Goal: Information Seeking & Learning: Find contact information

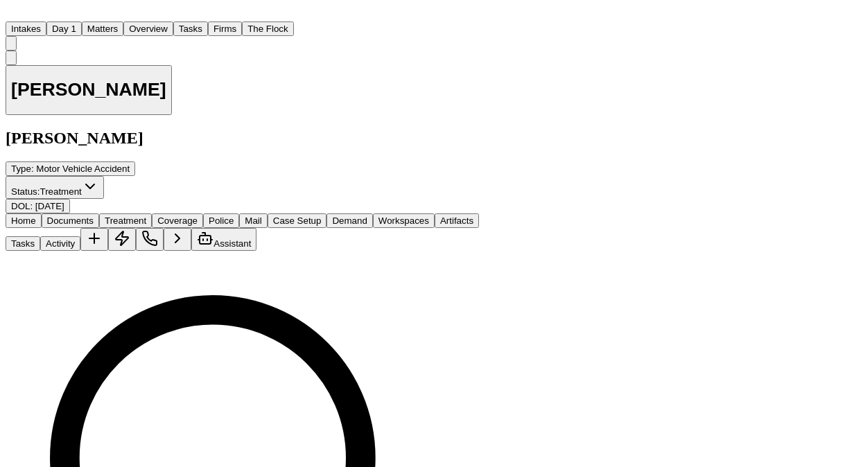
click at [123, 25] on button "Matters" at bounding box center [103, 29] width 42 height 15
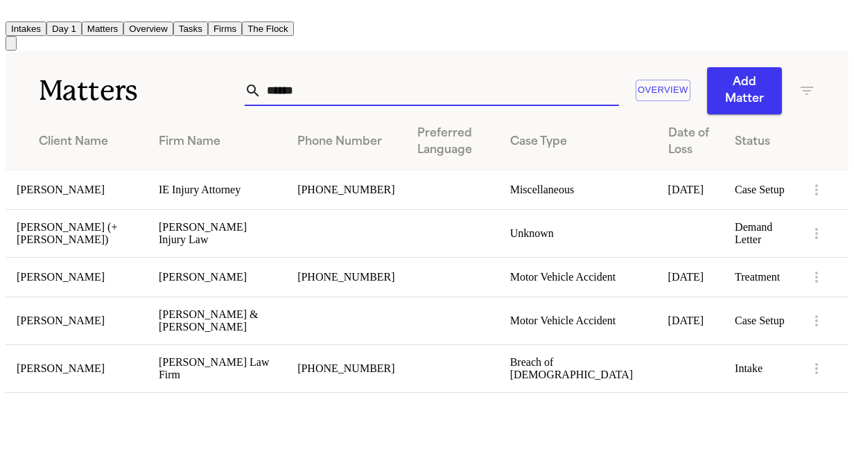
drag, startPoint x: 301, startPoint y: 87, endPoint x: 197, endPoint y: 72, distance: 105.1
click at [197, 72] on div "Matters ****** Overview Add Matter" at bounding box center [427, 83] width 843 height 64
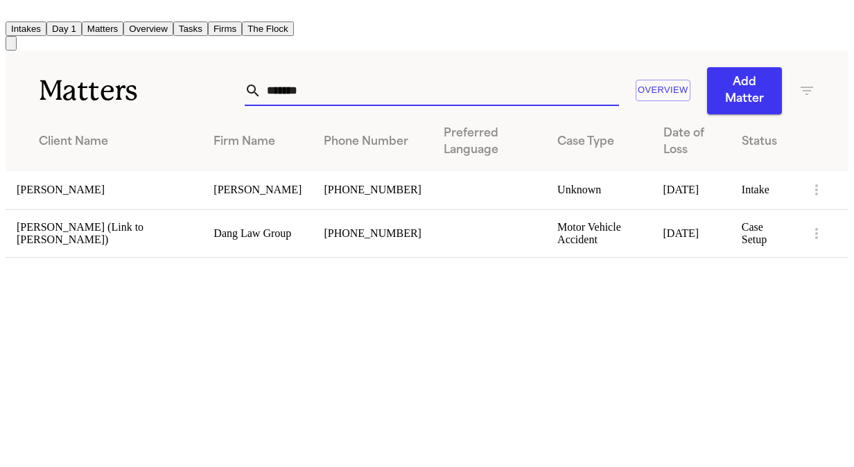
type input "*******"
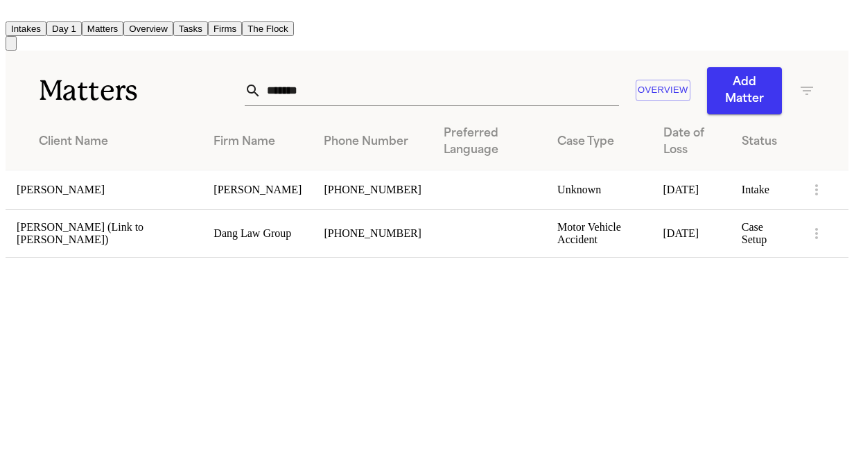
click at [102, 184] on td "Loretta Johnson" at bounding box center [104, 190] width 197 height 40
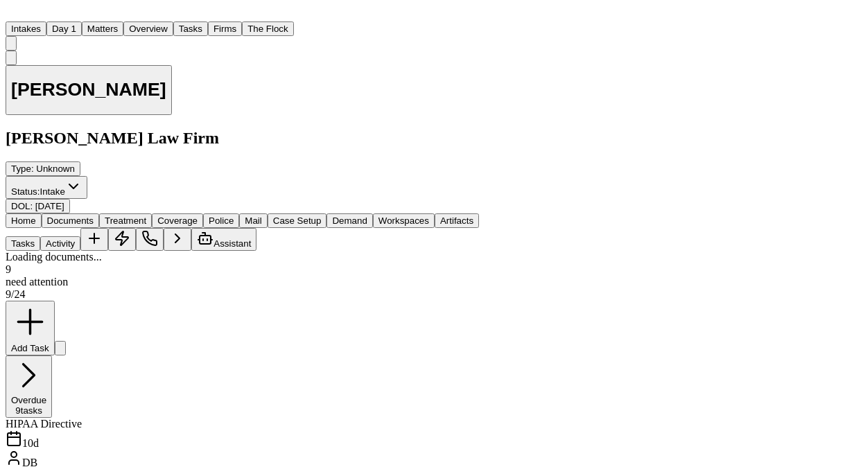
click at [94, 216] on span "Documents" at bounding box center [70, 221] width 46 height 10
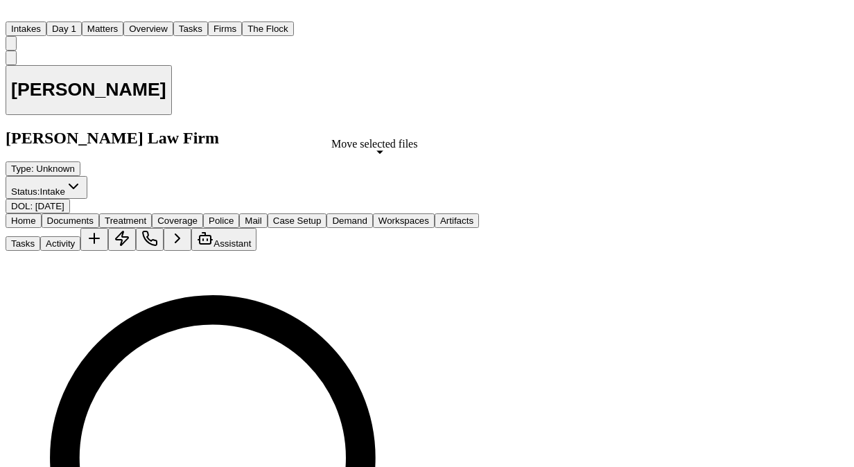
select select "**********"
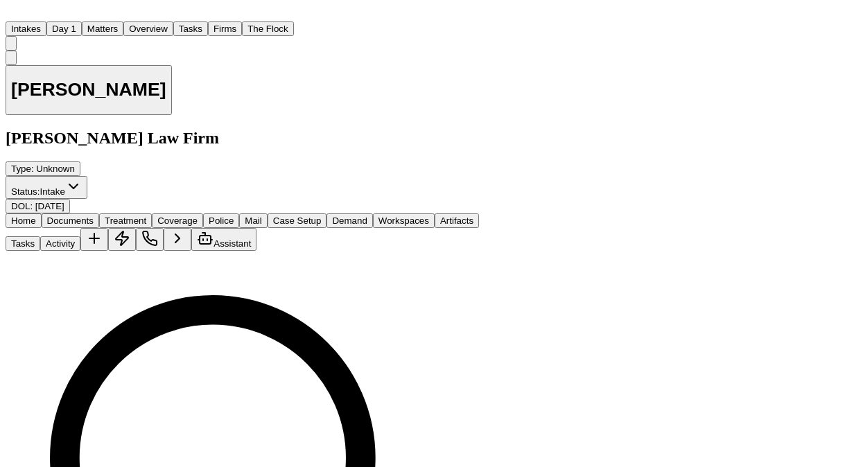
select select "**********"
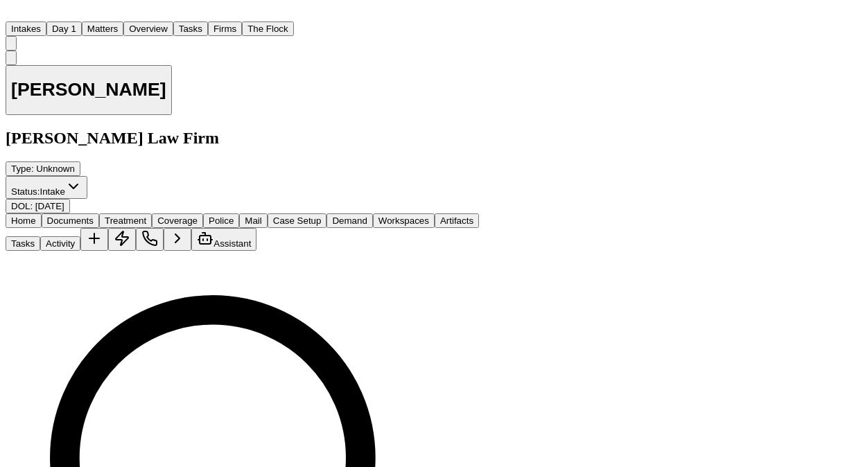
click at [208, 22] on button "Tasks" at bounding box center [190, 29] width 35 height 15
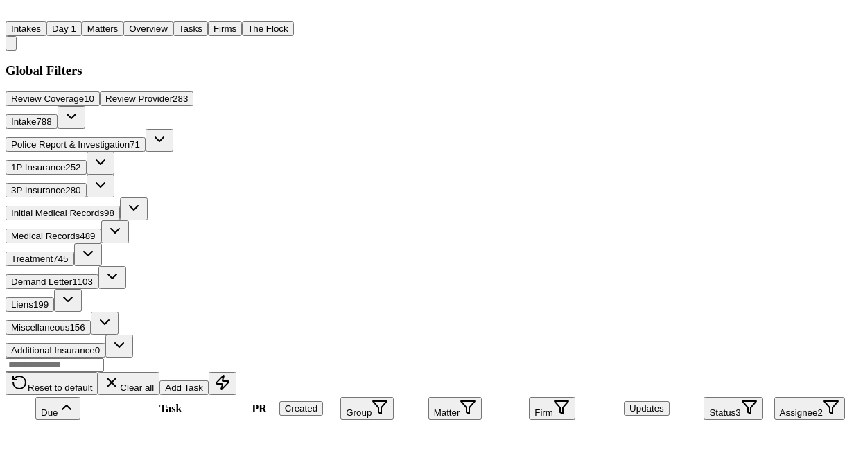
scroll to position [1002, 0]
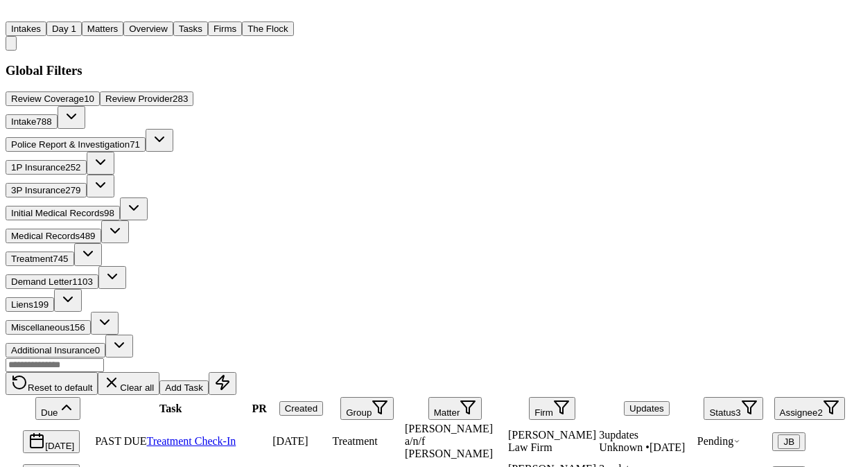
scroll to position [325, 0]
click at [123, 22] on button "Matters" at bounding box center [103, 29] width 42 height 15
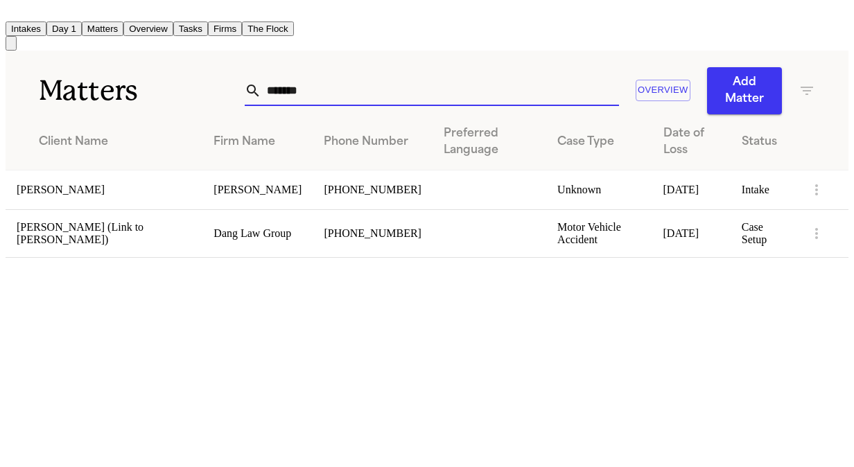
drag, startPoint x: 316, startPoint y: 86, endPoint x: 153, endPoint y: 82, distance: 163.0
click at [153, 82] on div "Matters ******* Overview Add Matter" at bounding box center [427, 83] width 843 height 64
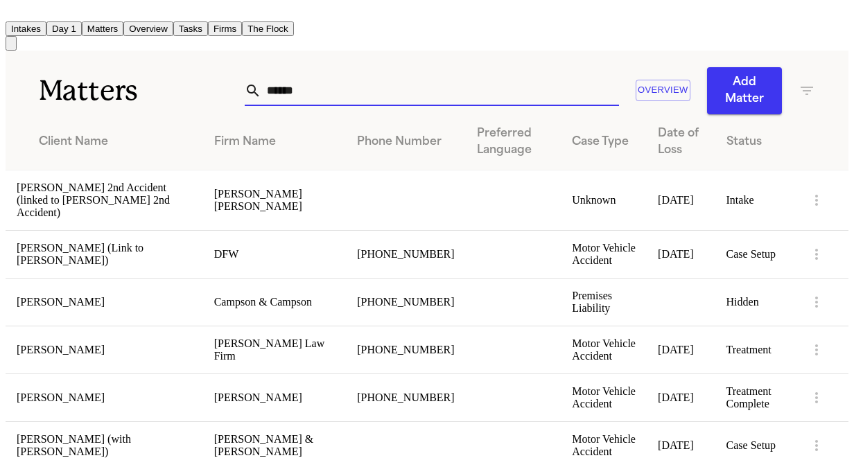
type input "******"
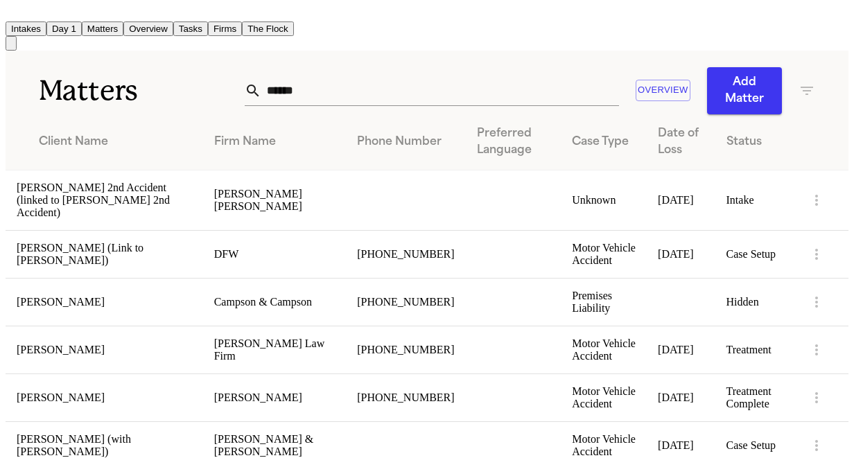
click at [83, 370] on td "Denise Matheson" at bounding box center [105, 350] width 198 height 48
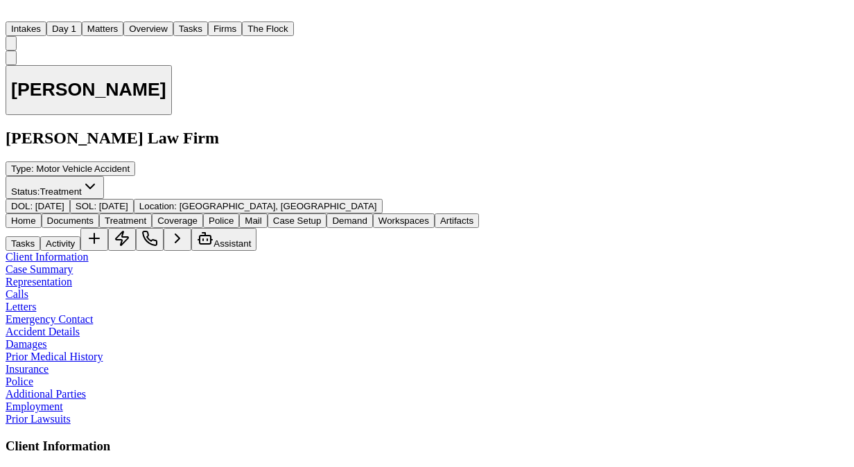
click at [94, 214] on button "Documents" at bounding box center [71, 221] width 58 height 15
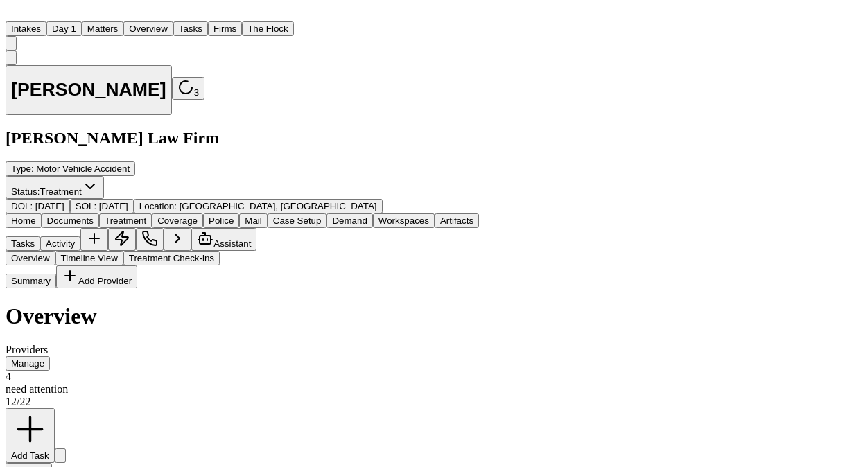
click at [146, 216] on span "Treatment" at bounding box center [126, 221] width 42 height 10
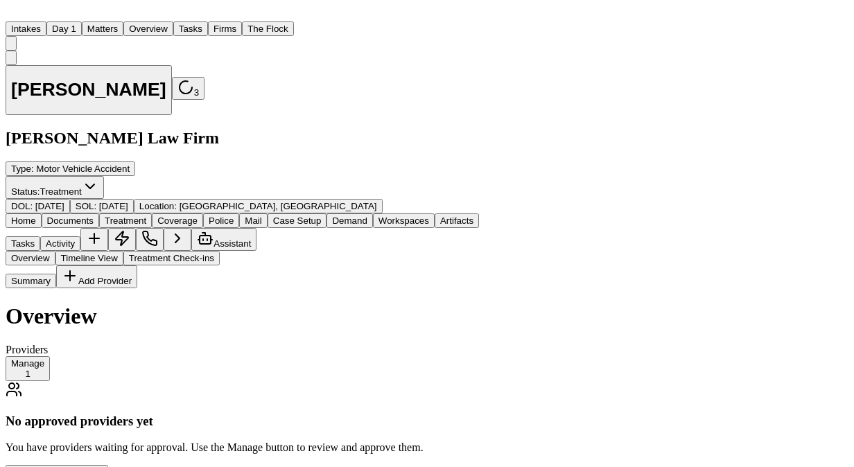
click at [50, 356] on button "Manage 1" at bounding box center [28, 368] width 44 height 25
click at [123, 25] on button "Matters" at bounding box center [103, 29] width 42 height 15
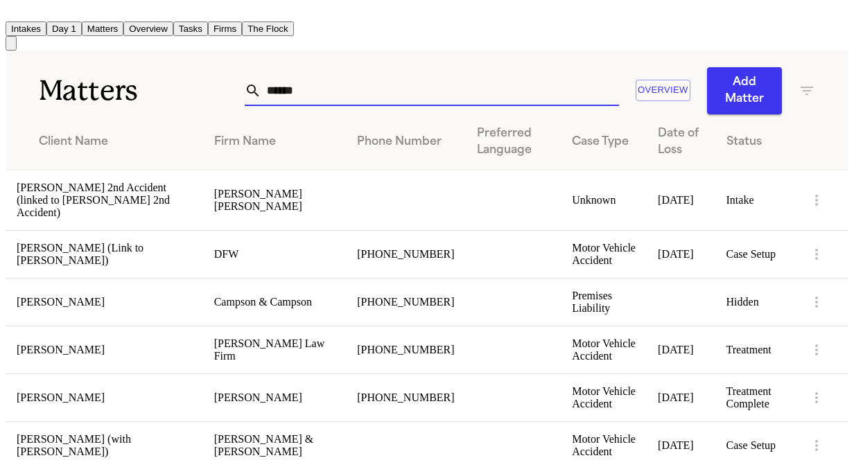
drag, startPoint x: 308, startPoint y: 85, endPoint x: 197, endPoint y: 94, distance: 111.4
click at [197, 94] on div "Matters ****** Overview Add Matter" at bounding box center [427, 83] width 843 height 64
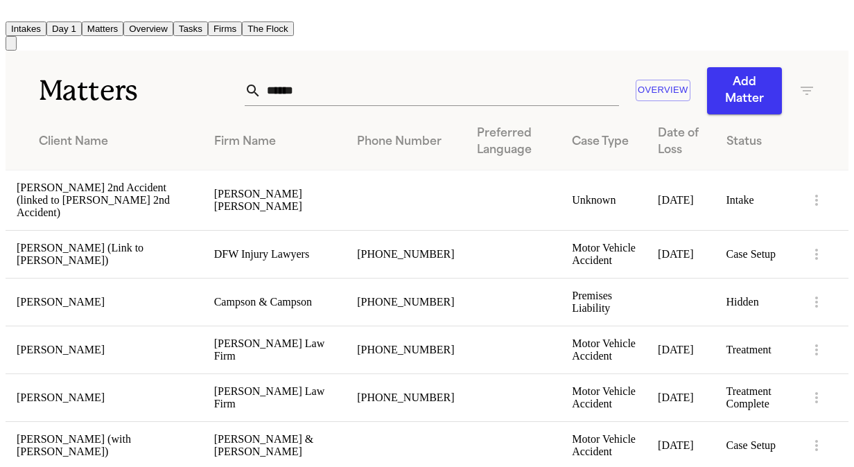
click at [6, 92] on div "Matters ****** Overview Add Matter" at bounding box center [427, 83] width 843 height 64
click at [208, 22] on button "Tasks" at bounding box center [190, 29] width 35 height 15
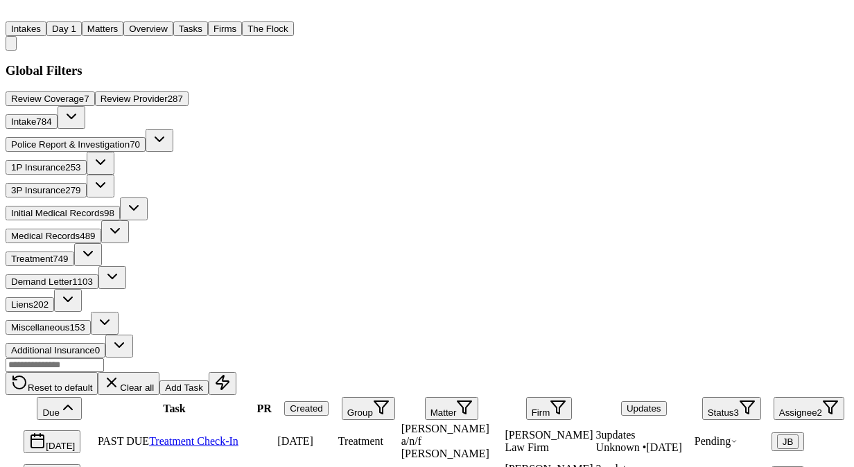
scroll to position [56, 0]
drag, startPoint x: 815, startPoint y: 202, endPoint x: 816, endPoint y: 309, distance: 107.5
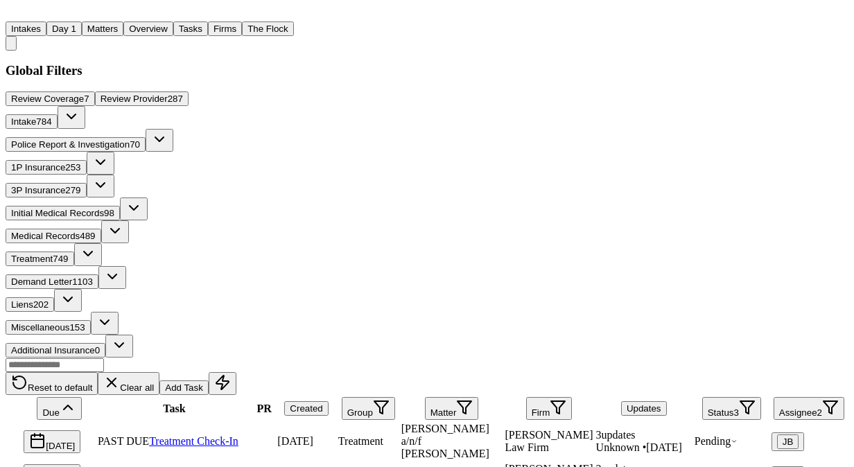
type textarea "**********"
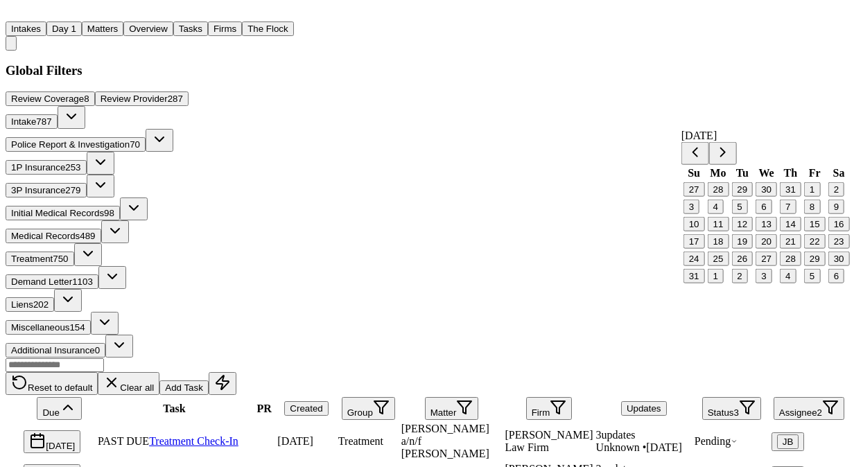
click at [745, 249] on button "19" at bounding box center [743, 241] width 22 height 15
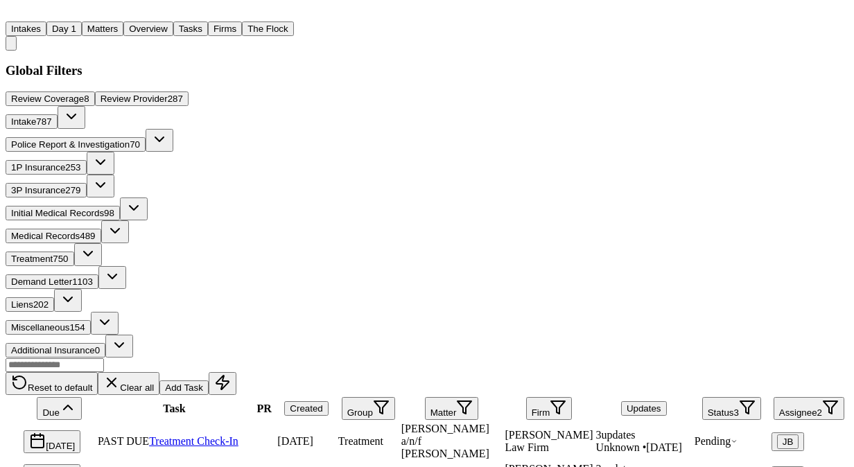
scroll to position [120, 0]
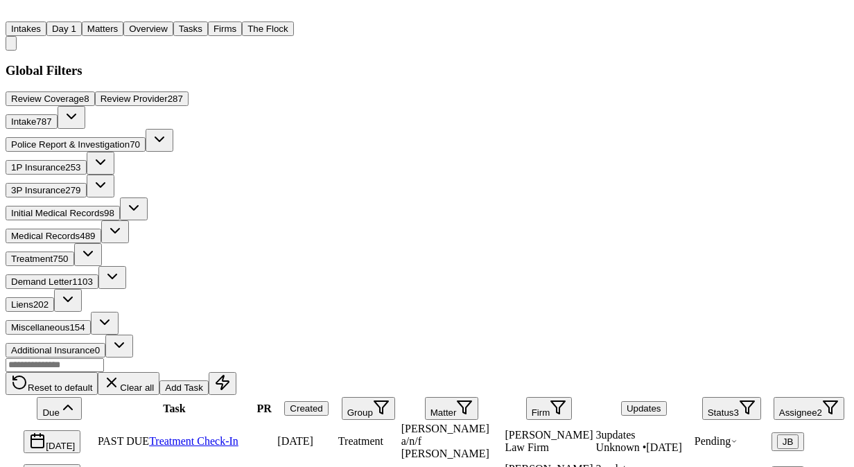
drag, startPoint x: 440, startPoint y: 45, endPoint x: 592, endPoint y: 47, distance: 151.9
copy link "Alejandra Aguero ANF Zaid Aguero"
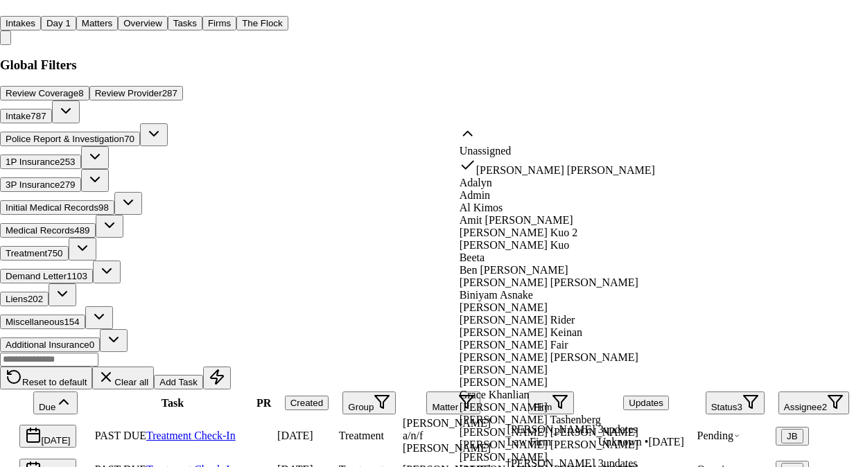
scroll to position [444, 0]
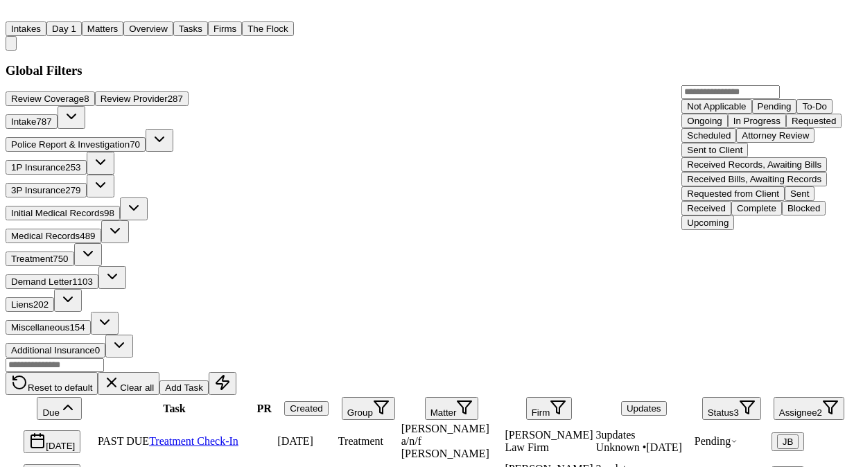
click at [722, 126] on div "Ongoing" at bounding box center [704, 121] width 35 height 10
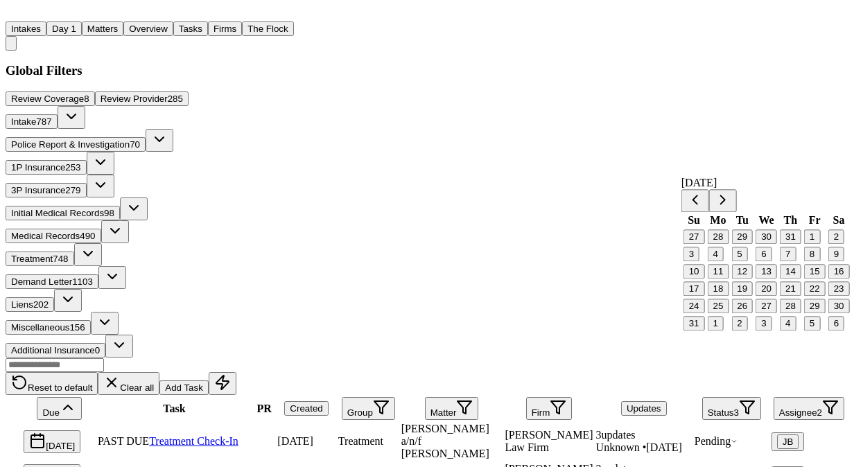
click at [811, 296] on button "22" at bounding box center [816, 289] width 22 height 15
click at [807, 313] on button "29" at bounding box center [816, 306] width 22 height 15
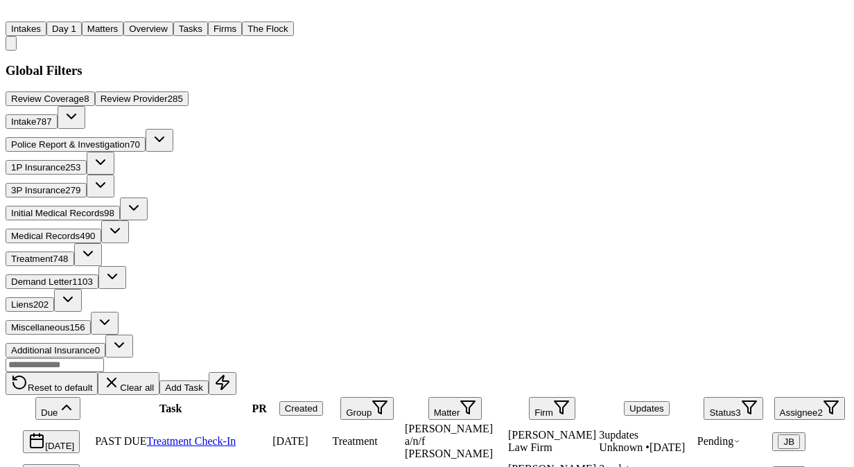
click at [383, 358] on div "Reset to default Clear all Add Task" at bounding box center [427, 376] width 843 height 37
click at [123, 25] on button "Matters" at bounding box center [103, 29] width 42 height 15
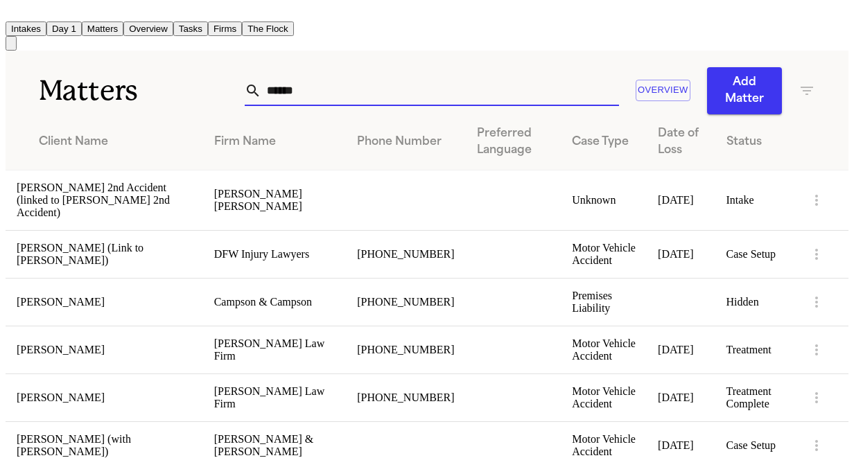
drag, startPoint x: 326, startPoint y: 86, endPoint x: 190, endPoint y: 76, distance: 136.3
click at [190, 76] on div "Matters ****** Overview Add Matter" at bounding box center [427, 83] width 843 height 64
drag, startPoint x: 226, startPoint y: 71, endPoint x: 148, endPoint y: 54, distance: 80.1
click at [148, 54] on div "Matters ****** Overview Add Matter" at bounding box center [427, 83] width 843 height 64
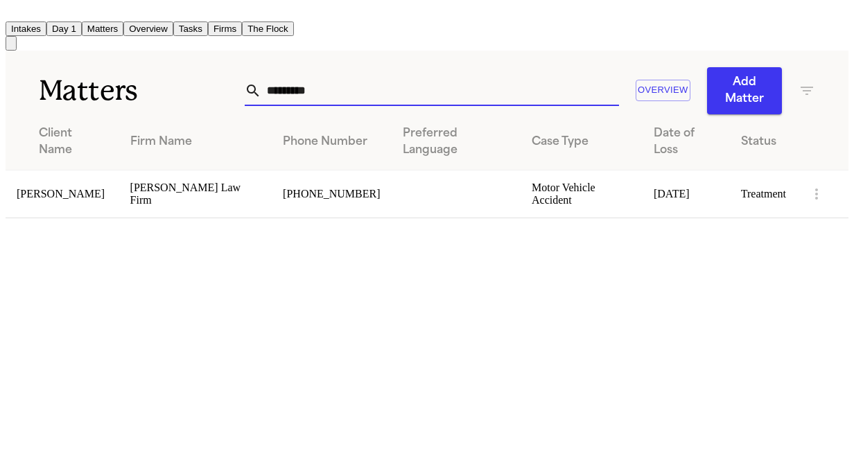
type input "*********"
click at [101, 196] on td "Jeffrey Pickering" at bounding box center [63, 194] width 114 height 48
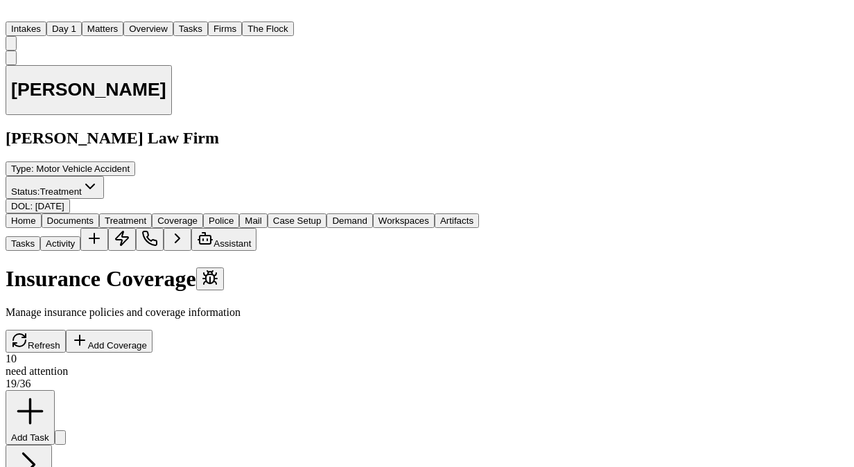
click at [198, 216] on span "Coverage" at bounding box center [177, 221] width 40 height 10
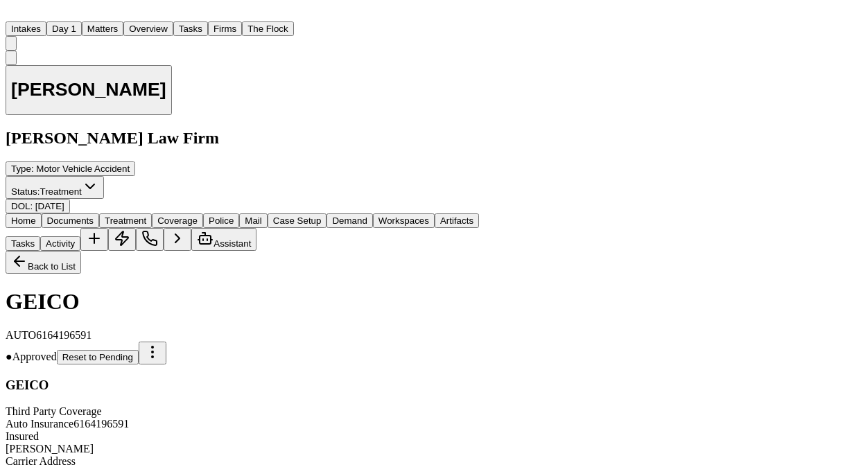
scroll to position [226, 0]
copy span "(800) 841-3000"
drag, startPoint x: 61, startPoint y: 279, endPoint x: 141, endPoint y: 289, distance: 81.0
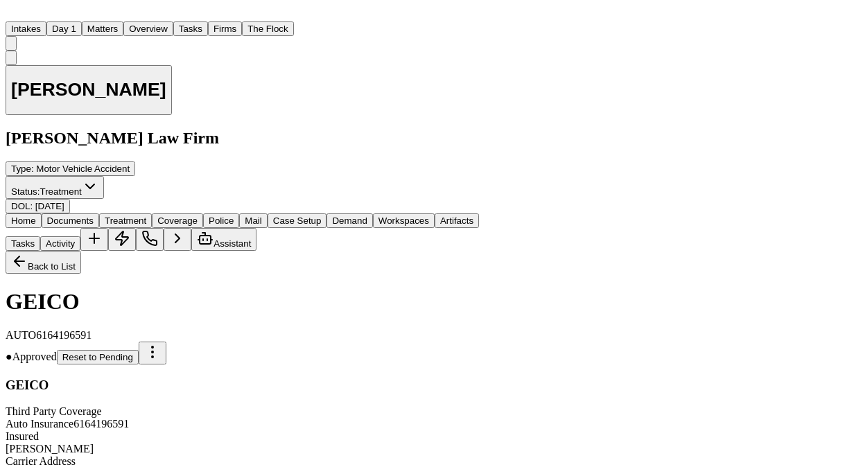
copy span "(832) 500-2499"
drag, startPoint x: 128, startPoint y: 205, endPoint x: 38, endPoint y: 209, distance: 90.2
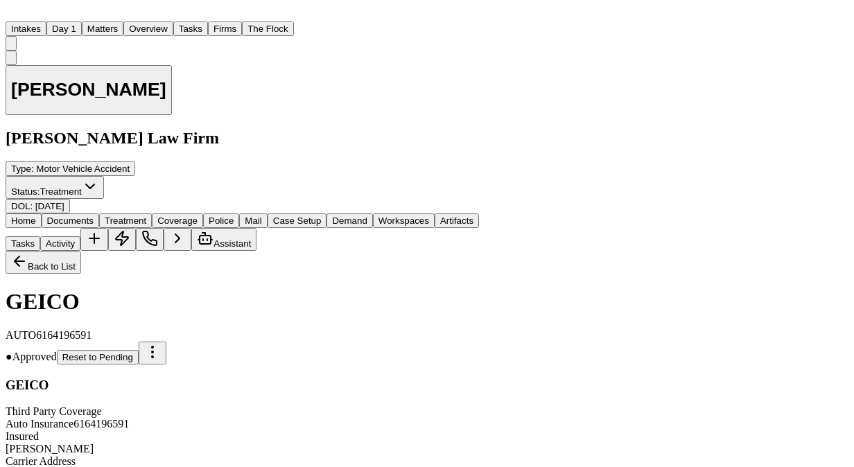
copy div "881454597000000A1"
drag, startPoint x: 39, startPoint y: 237, endPoint x: 162, endPoint y: 240, distance: 123.5
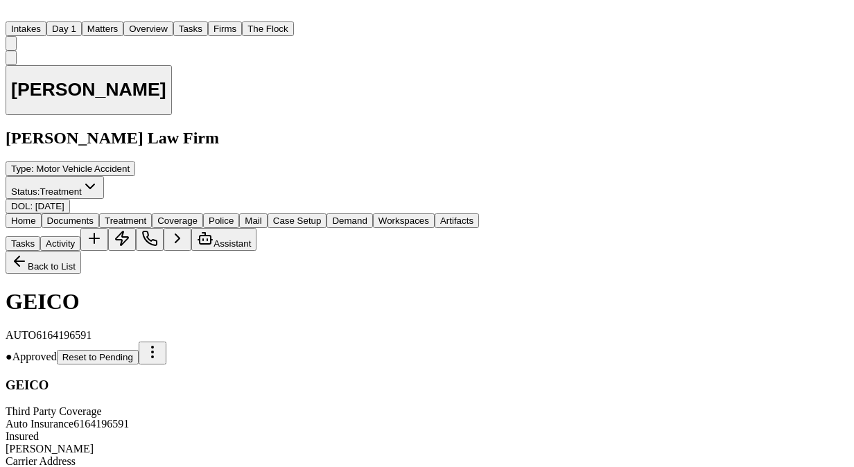
drag, startPoint x: 162, startPoint y: 240, endPoint x: 131, endPoint y: 255, distance: 34.7
drag, startPoint x: 36, startPoint y: 240, endPoint x: 138, endPoint y: 234, distance: 102.1
drag, startPoint x: 138, startPoint y: 234, endPoint x: 132, endPoint y: 244, distance: 11.2
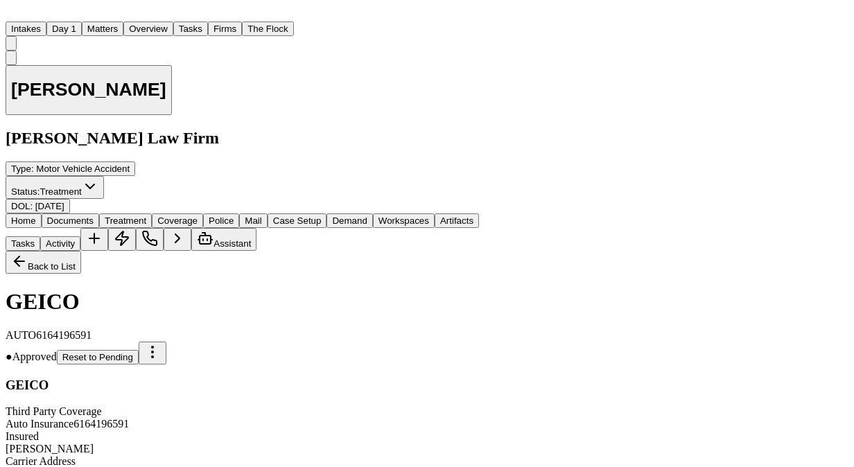
click at [276, 117] on div "Jeffrey Pickering Hecht Law Firm Type : Motor Vehicle Accident Status: Treatmen…" at bounding box center [367, 133] width 723 height 164
click at [123, 22] on button "Matters" at bounding box center [103, 29] width 42 height 15
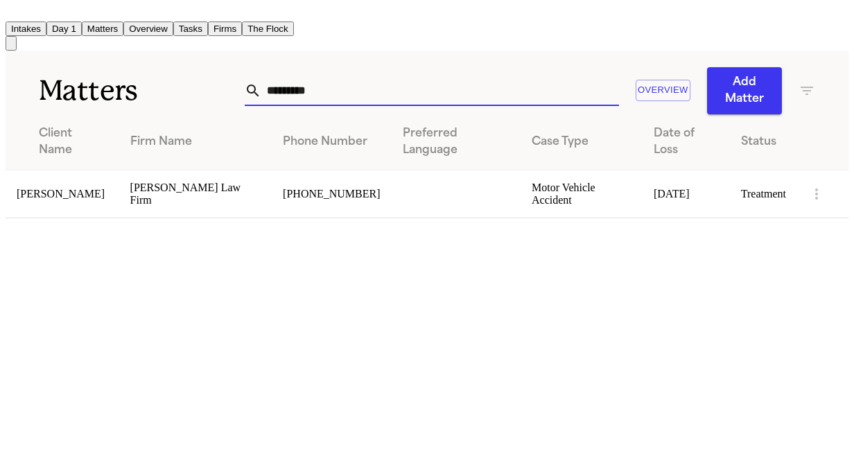
drag, startPoint x: 337, startPoint y: 89, endPoint x: 158, endPoint y: 107, distance: 179.8
click at [158, 107] on div "Matters ********* Overview Add Matter" at bounding box center [427, 83] width 843 height 64
type input "**********"
click at [68, 218] on main "**********" at bounding box center [427, 135] width 843 height 168
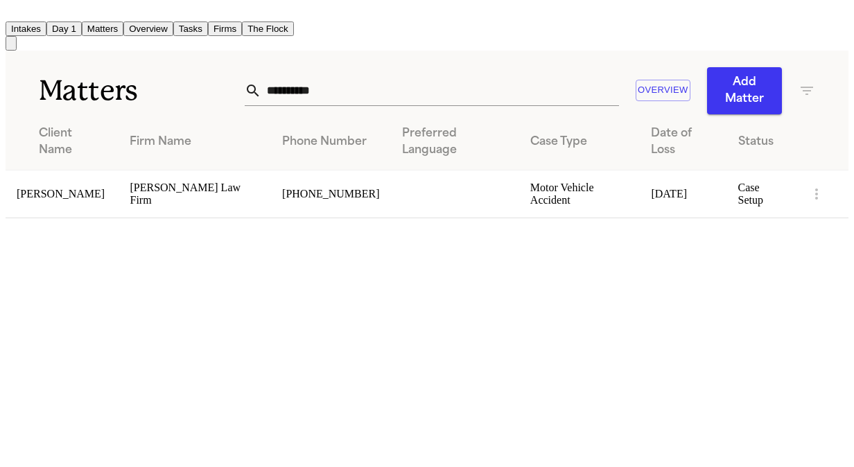
click at [92, 178] on td "John Clark" at bounding box center [62, 194] width 113 height 48
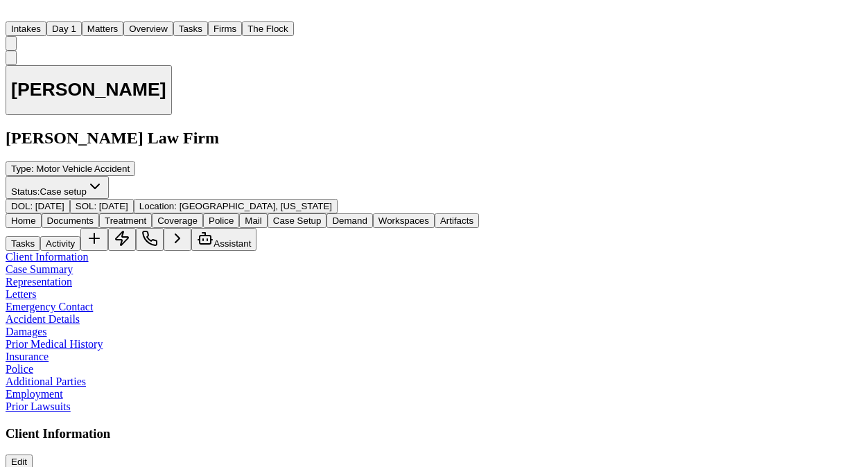
click at [80, 237] on button "Activity" at bounding box center [60, 244] width 40 height 15
type textarea "**********"
click at [123, 22] on button "Matters" at bounding box center [103, 29] width 42 height 15
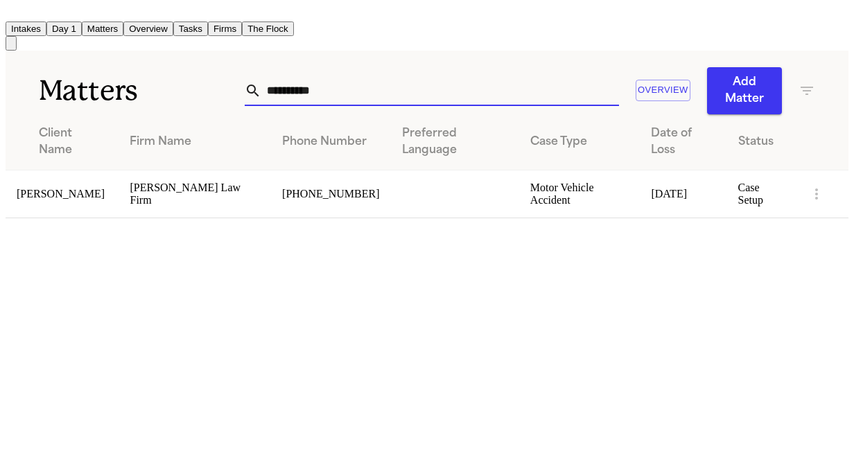
drag, startPoint x: 125, startPoint y: 105, endPoint x: 114, endPoint y: 111, distance: 12.7
click at [114, 111] on div "**********" at bounding box center [427, 135] width 843 height 168
type input "*"
type input "*********"
click at [73, 170] on td "Jeffrey Pickering" at bounding box center [63, 194] width 114 height 48
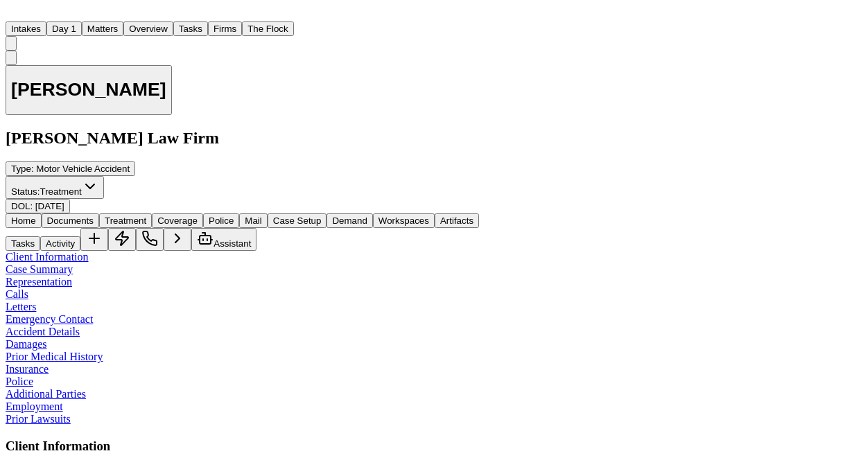
drag, startPoint x: 377, startPoint y: 304, endPoint x: 310, endPoint y: 307, distance: 66.6
copy link "(432) 967-7674"
drag, startPoint x: 381, startPoint y: 304, endPoint x: 310, endPoint y: 309, distance: 71.6
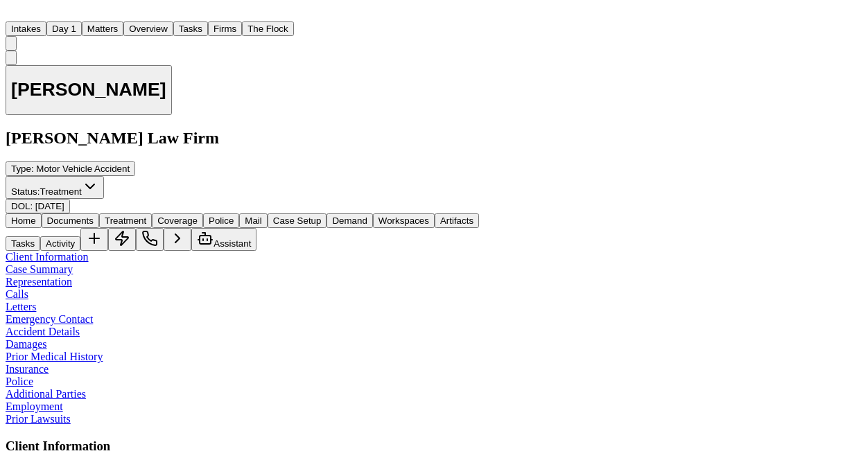
copy link "(432) 967-7674"
click at [80, 237] on button "Activity" at bounding box center [60, 244] width 40 height 15
type textarea "**********"
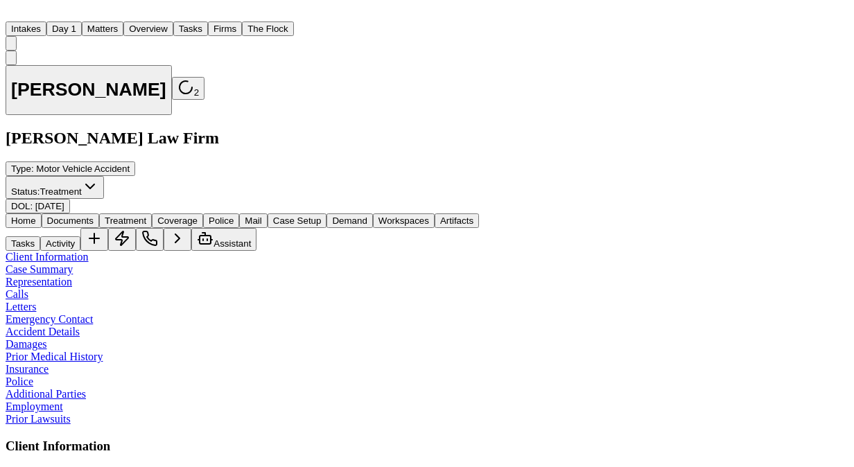
click at [123, 23] on button "Matters" at bounding box center [103, 29] width 42 height 15
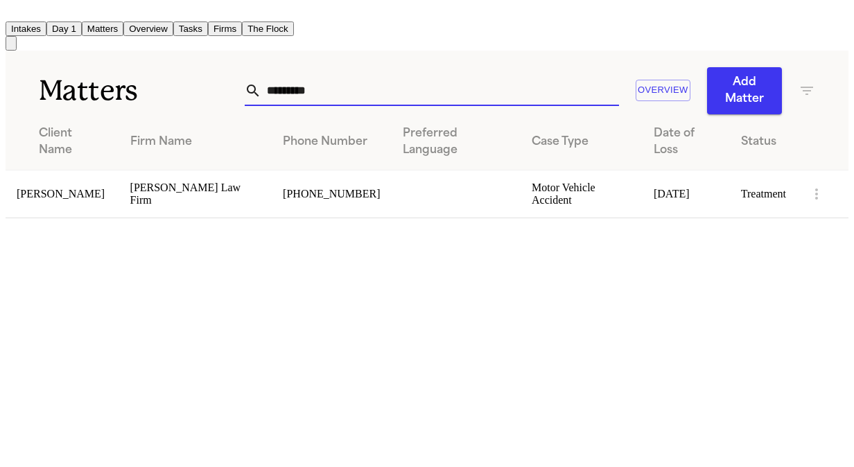
drag, startPoint x: 320, startPoint y: 83, endPoint x: 69, endPoint y: 98, distance: 250.8
click at [69, 98] on div "Matters ********* Overview Add Matter" at bounding box center [427, 83] width 843 height 64
type input "*******"
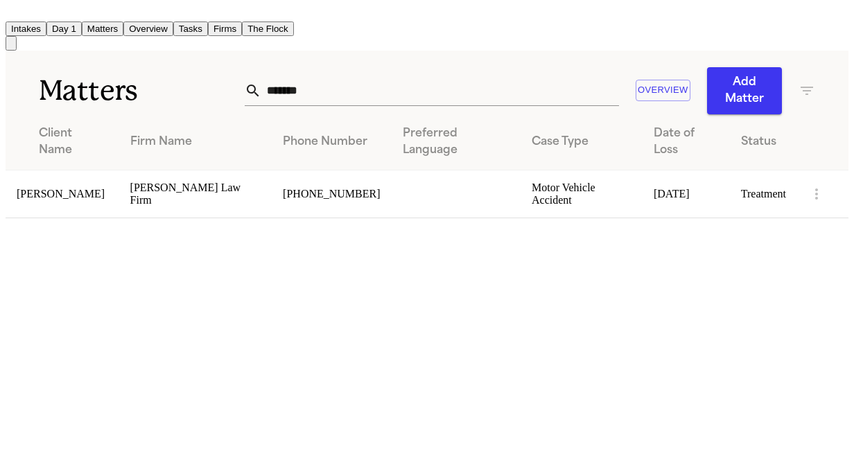
click at [64, 200] on td "Justin Hickman" at bounding box center [63, 194] width 114 height 48
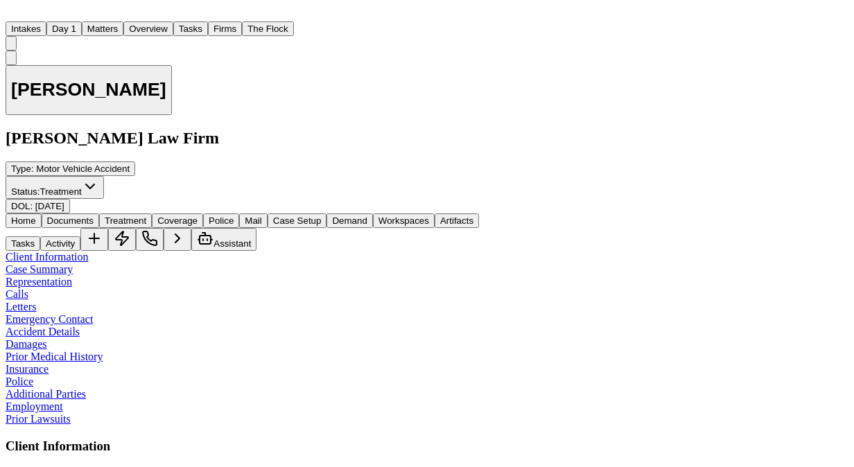
click at [80, 237] on button "Activity" at bounding box center [60, 244] width 40 height 15
drag, startPoint x: 729, startPoint y: 203, endPoint x: 390, endPoint y: 153, distance: 342.1
type textarea "**********"
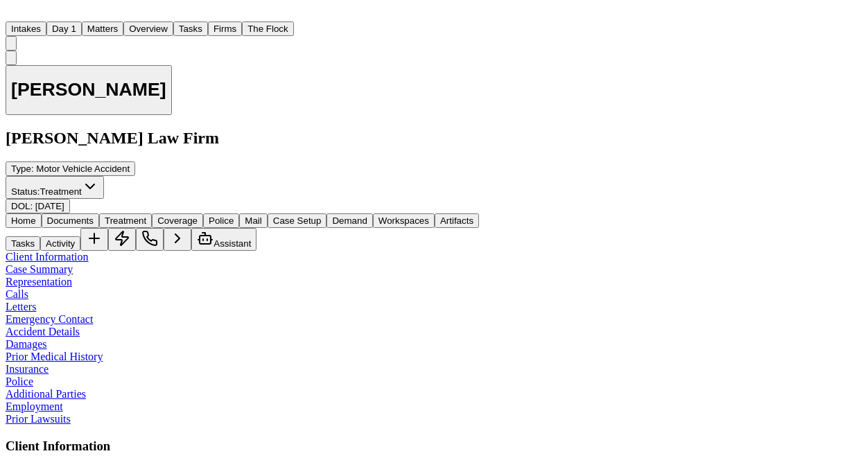
click at [123, 22] on button "Matters" at bounding box center [103, 29] width 42 height 15
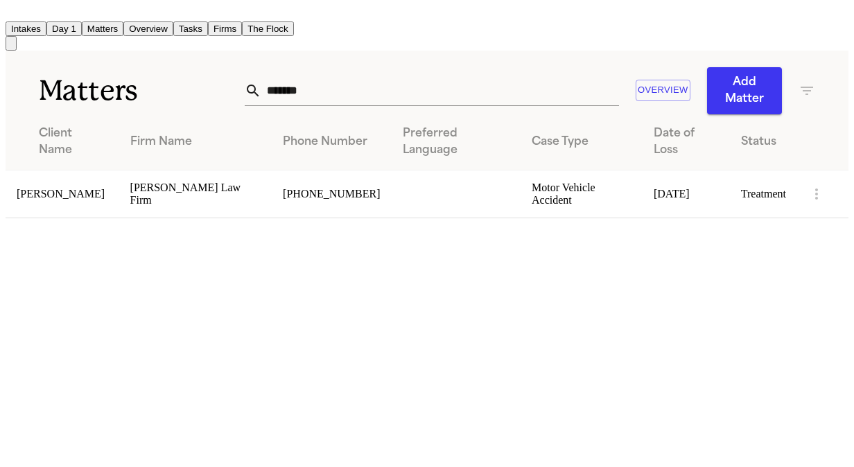
click at [208, 22] on button "Tasks" at bounding box center [190, 29] width 35 height 15
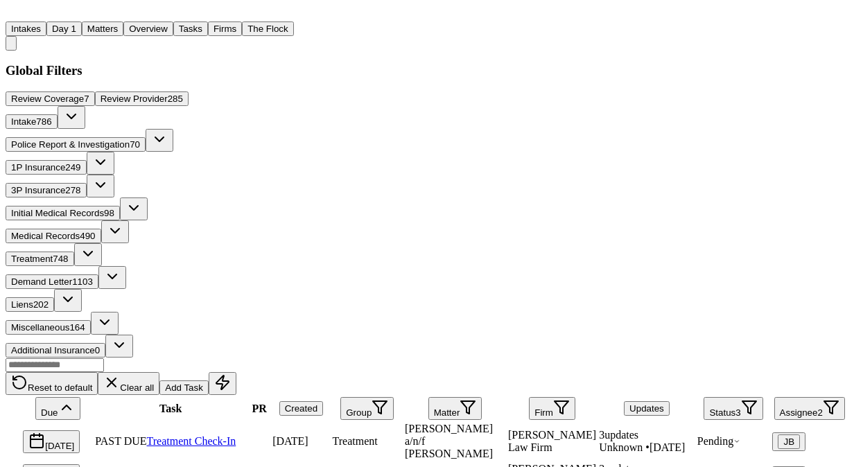
scroll to position [112, 0]
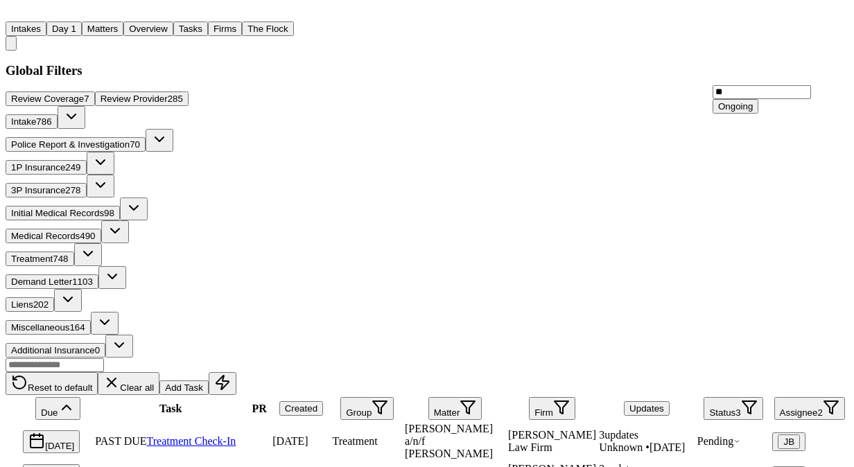
type input "**"
click at [783, 114] on div "Ongoing" at bounding box center [762, 106] width 98 height 15
click at [753, 112] on div "Ongoing" at bounding box center [736, 106] width 35 height 10
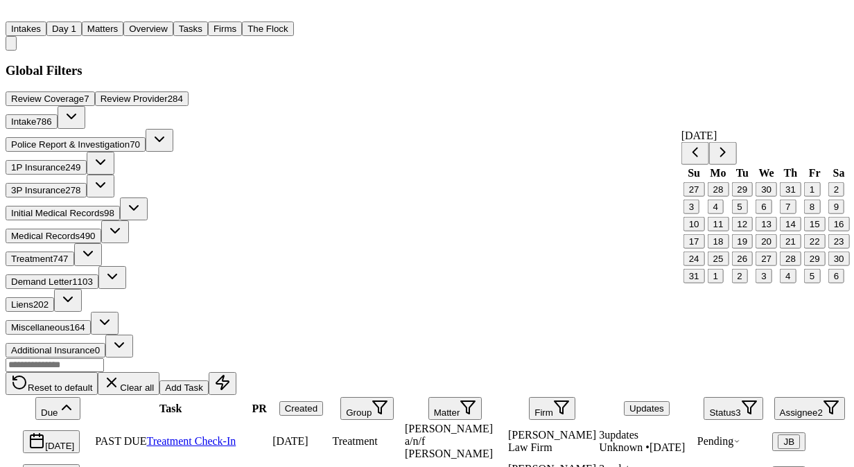
click at [811, 266] on button "29" at bounding box center [816, 259] width 22 height 15
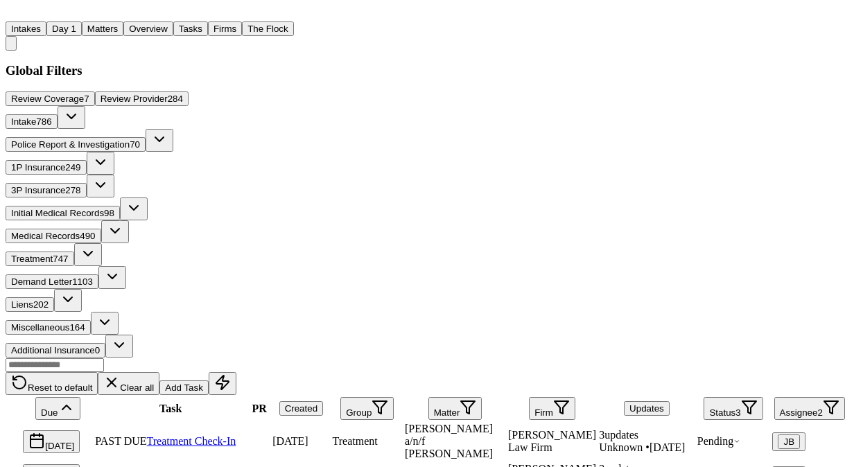
click at [393, 63] on main "Global Filters Review Coverage 7 Review Provider 284 Intake 786 Police Report &…" at bounding box center [427, 386] width 843 height 647
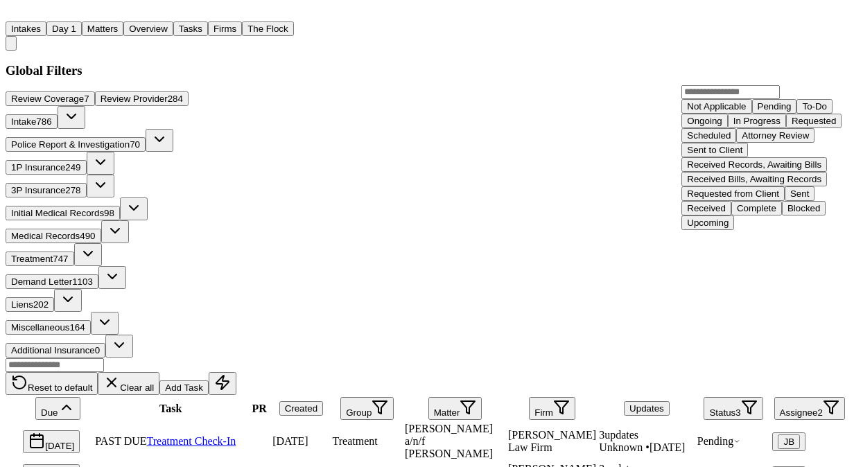
click at [746, 112] on div "Not Applicable" at bounding box center [716, 106] width 59 height 10
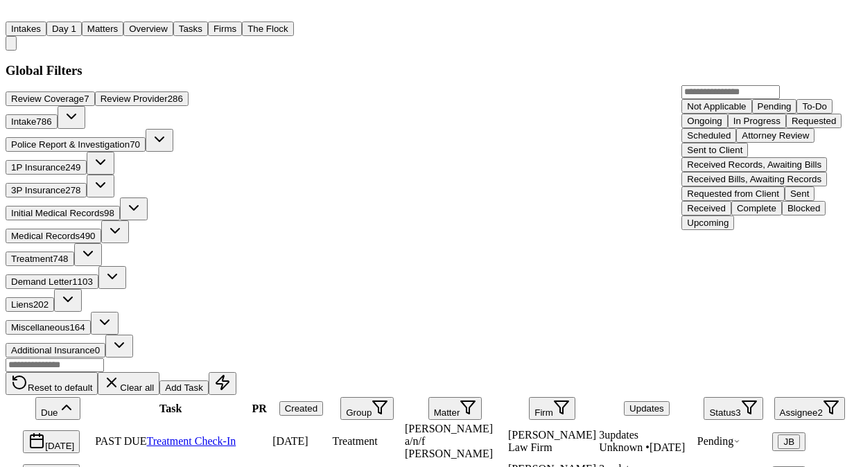
click at [746, 112] on div "Not Applicable" at bounding box center [716, 106] width 59 height 10
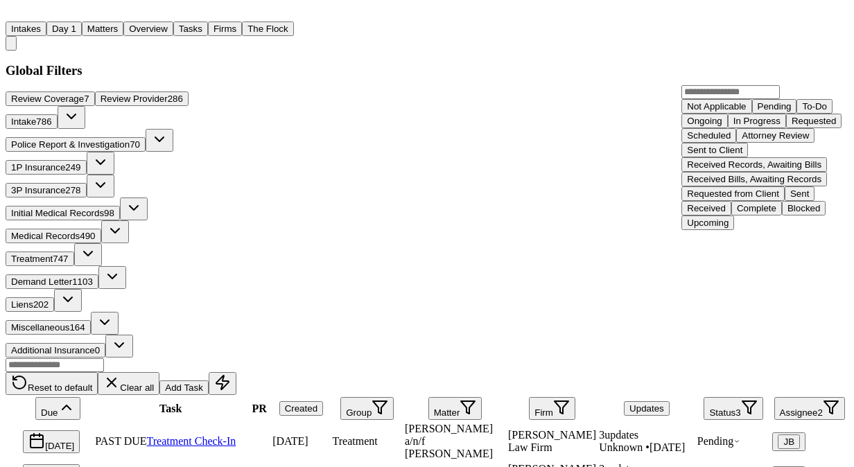
click at [746, 112] on div "Not Applicable" at bounding box center [716, 106] width 59 height 10
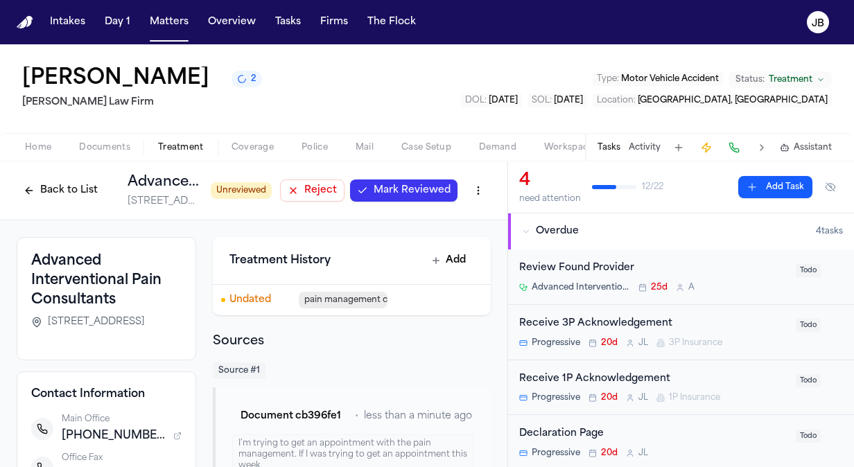
click at [385, 191] on span "Mark Reviewed" at bounding box center [412, 191] width 77 height 14
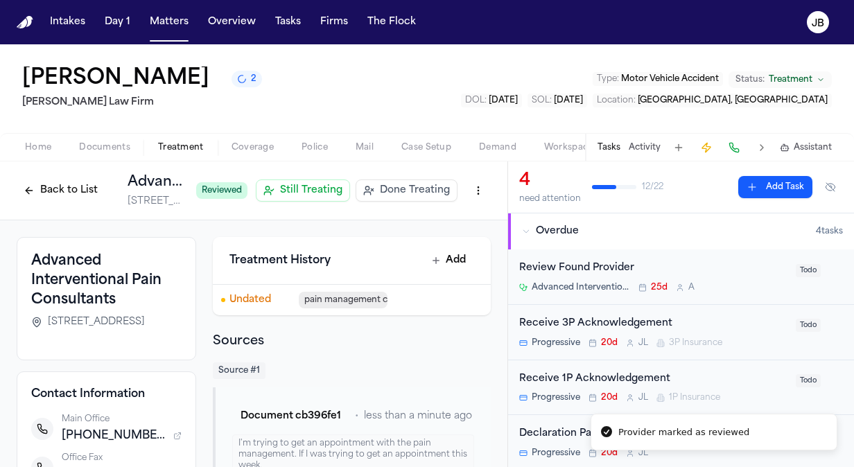
click at [60, 191] on button "Back to List" at bounding box center [61, 191] width 88 height 22
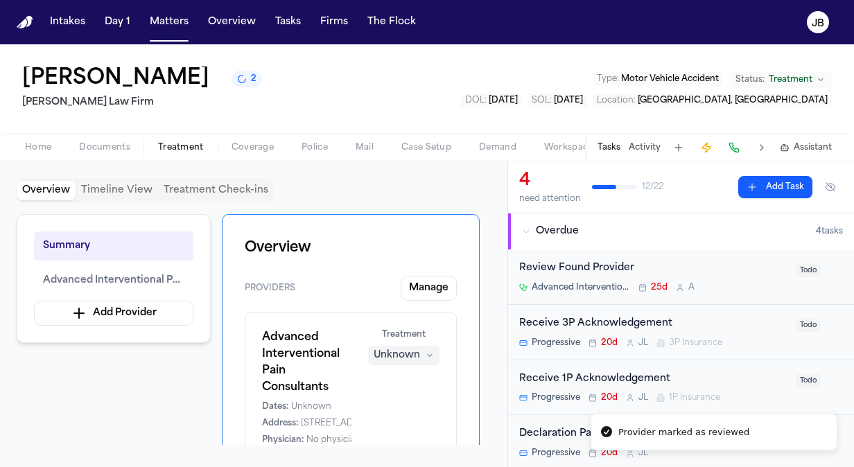
click at [173, 144] on span "Treatment" at bounding box center [181, 147] width 46 height 11
click at [129, 150] on span "Documents" at bounding box center [104, 147] width 51 height 11
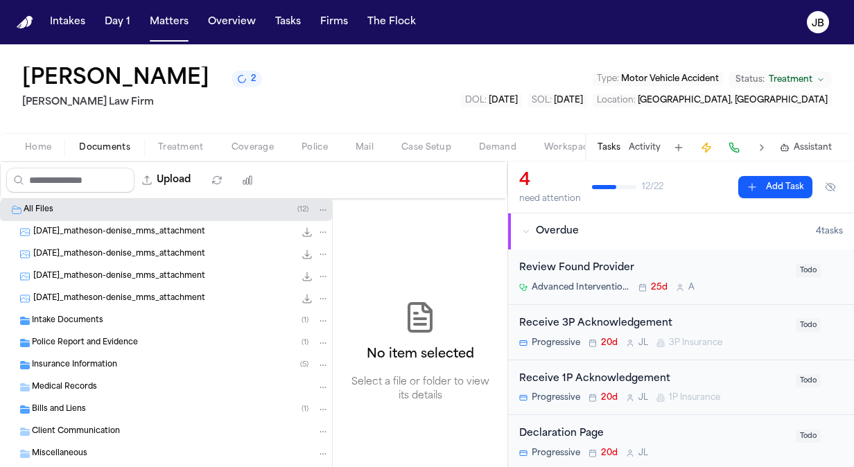
click at [93, 411] on div "Bills and Liens ( 1 )" at bounding box center [181, 410] width 298 height 12
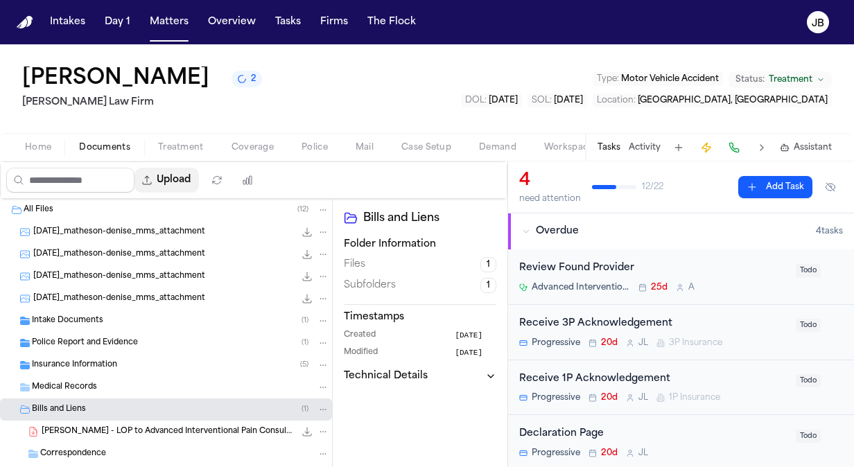
click at [187, 174] on button "Upload" at bounding box center [167, 180] width 65 height 25
select select "**********"
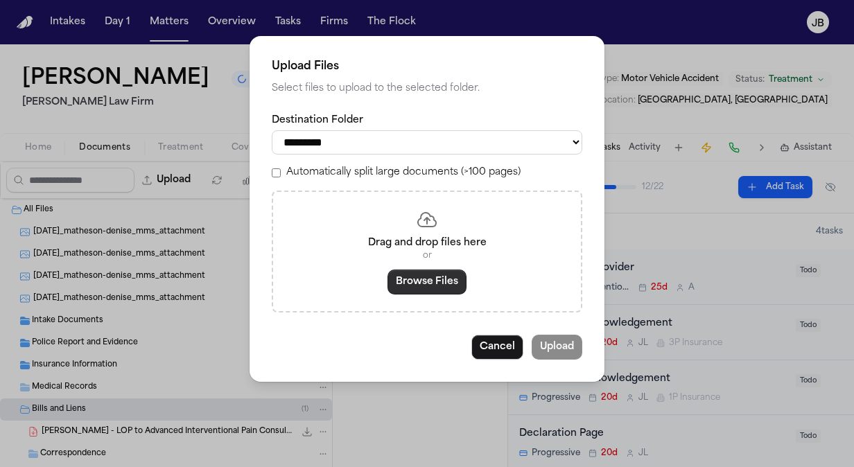
click at [435, 286] on button "Browse Files" at bounding box center [427, 282] width 79 height 25
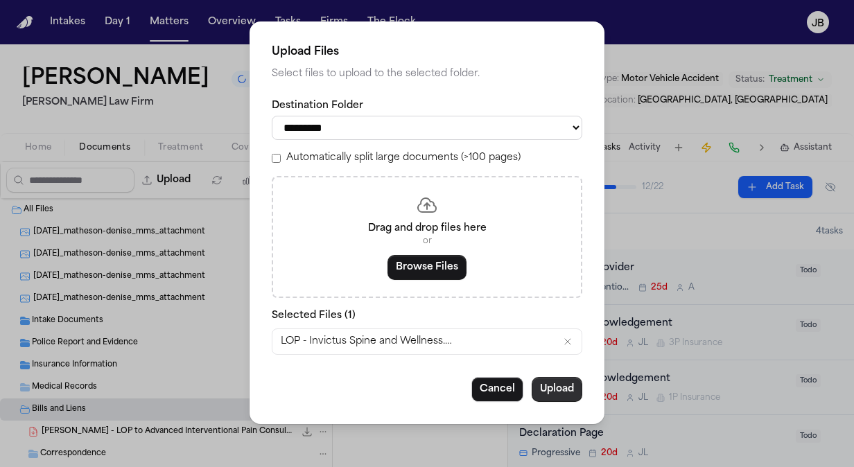
click at [558, 388] on button "Upload" at bounding box center [557, 389] width 51 height 25
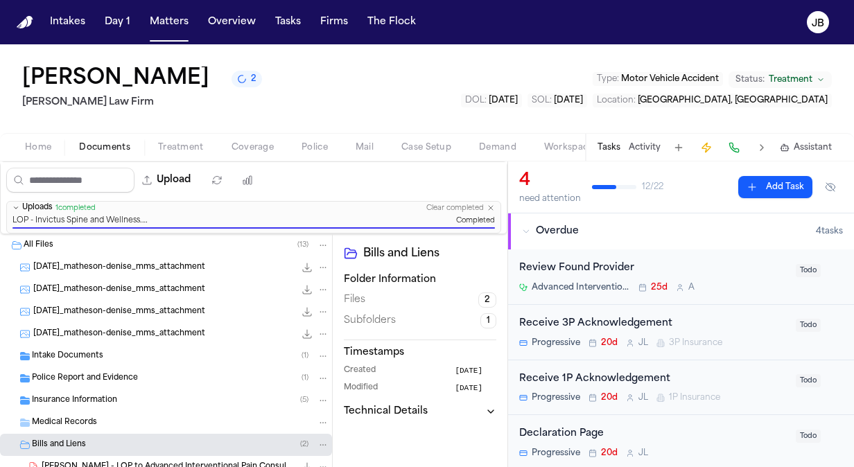
click at [195, 148] on span "Treatment" at bounding box center [181, 147] width 46 height 11
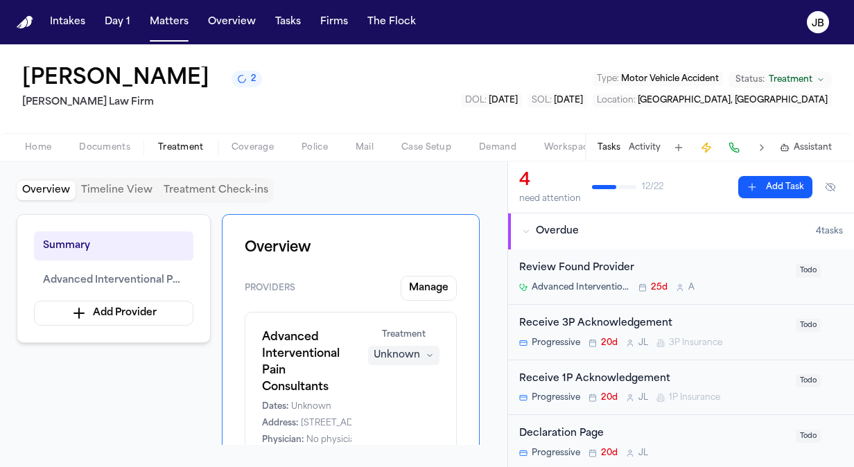
click at [112, 133] on div "Home Documents Treatment Coverage Police Mail Case Setup Demand Workspaces Arti…" at bounding box center [427, 147] width 854 height 28
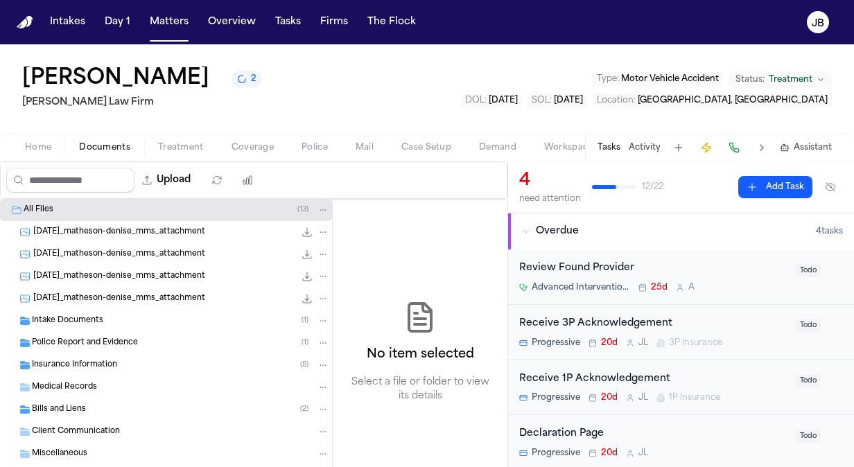
click at [106, 142] on span "Documents" at bounding box center [104, 147] width 51 height 11
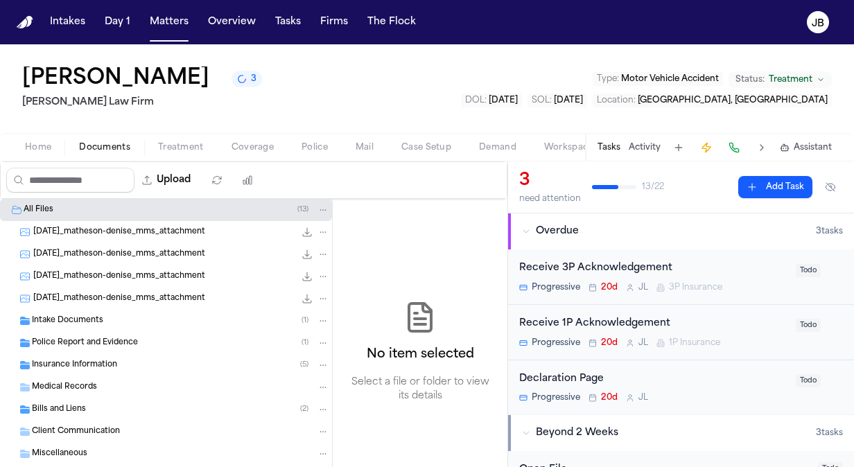
click at [187, 158] on div "Home Documents Treatment Coverage Police Mail Case Setup Demand Workspaces Arti…" at bounding box center [427, 147] width 854 height 28
click at [190, 150] on span "Treatment" at bounding box center [181, 147] width 46 height 11
click at [105, 140] on button "Documents" at bounding box center [104, 147] width 79 height 17
click at [184, 157] on div "Home Documents Treatment Coverage Police Mail Case Setup Demand Workspaces Arti…" at bounding box center [427, 147] width 854 height 28
click at [192, 146] on span "Treatment" at bounding box center [181, 147] width 46 height 11
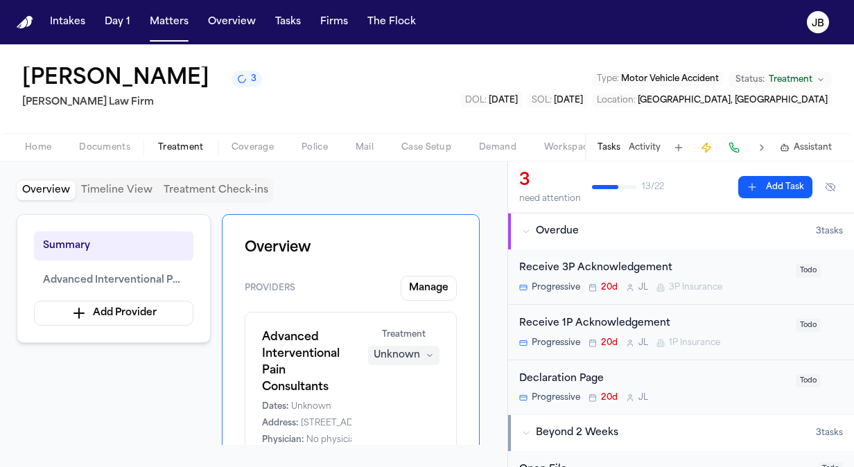
click at [422, 351] on button "Unknown" at bounding box center [403, 355] width 71 height 19
click at [404, 386] on button "Treating" at bounding box center [404, 382] width 111 height 25
click at [417, 200] on div "Overview Timeline View Treatment Check-ins" at bounding box center [254, 190] width 474 height 25
click at [236, 143] on span "Coverage" at bounding box center [253, 147] width 42 height 11
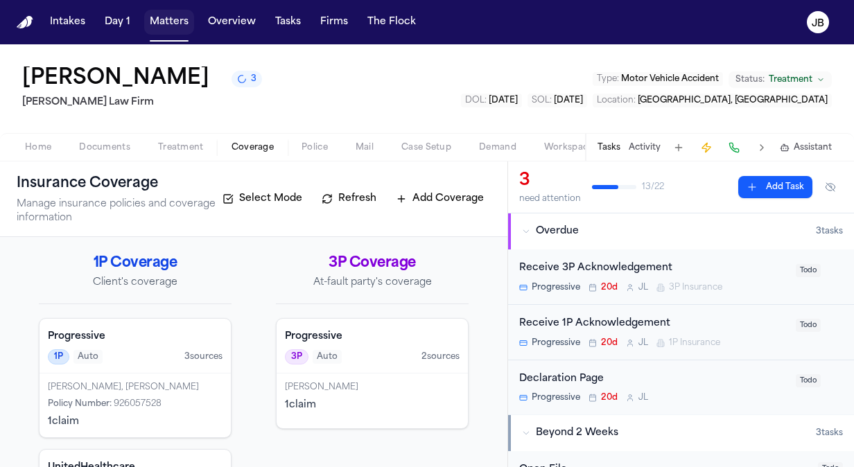
click at [173, 25] on button "Matters" at bounding box center [169, 22] width 50 height 25
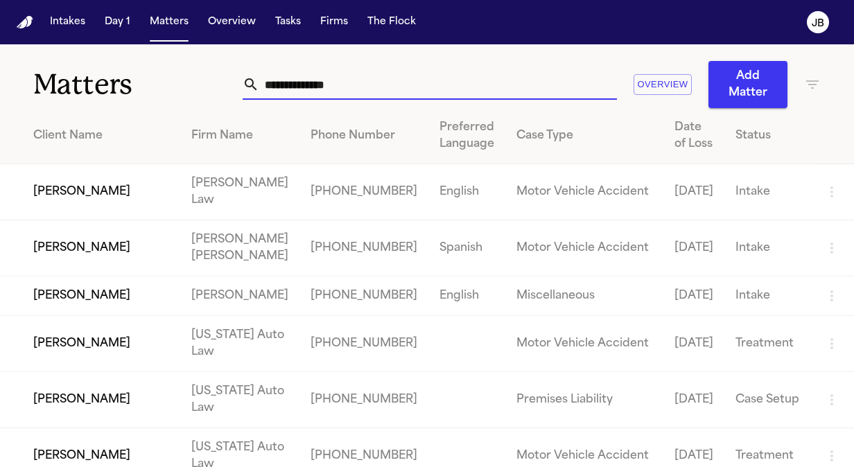
click at [365, 94] on input "text" at bounding box center [438, 84] width 358 height 31
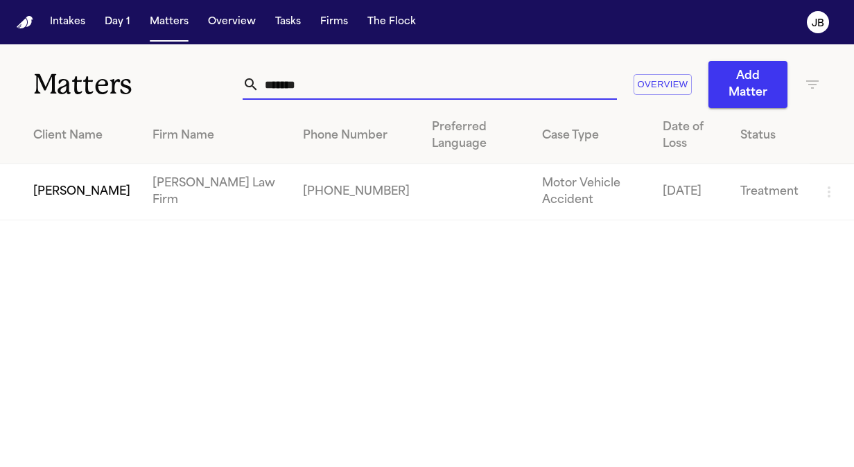
type input "*******"
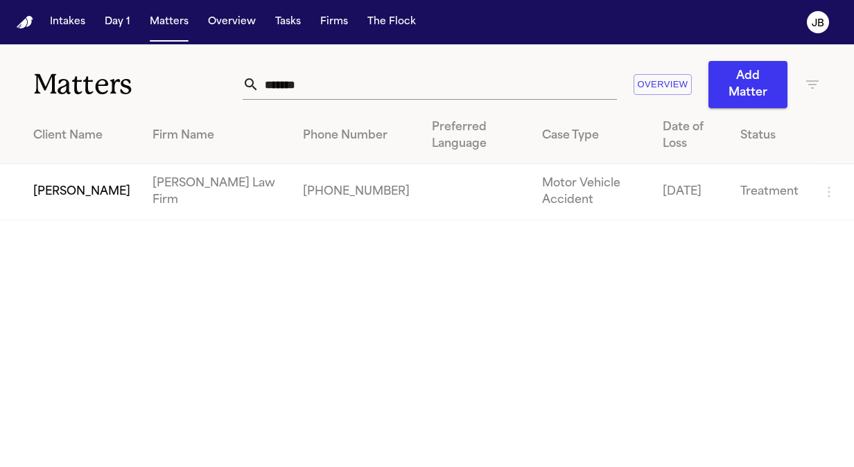
click at [67, 184] on td "[PERSON_NAME]" at bounding box center [70, 192] width 141 height 56
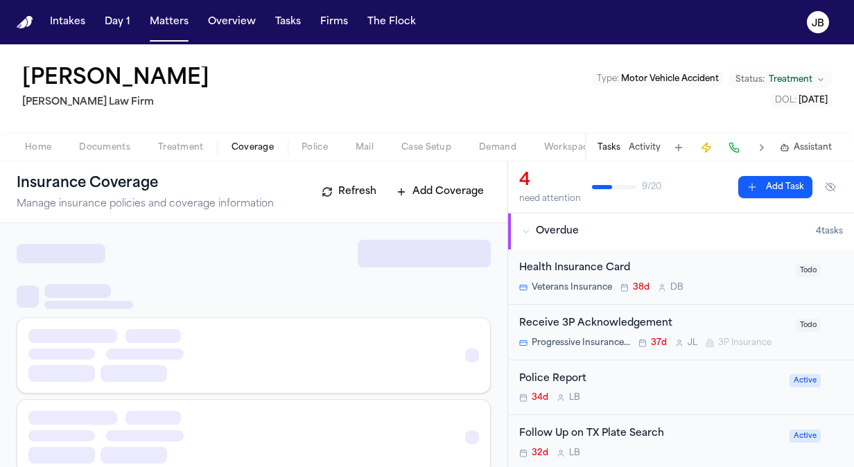
click at [241, 143] on span "Coverage" at bounding box center [253, 147] width 42 height 11
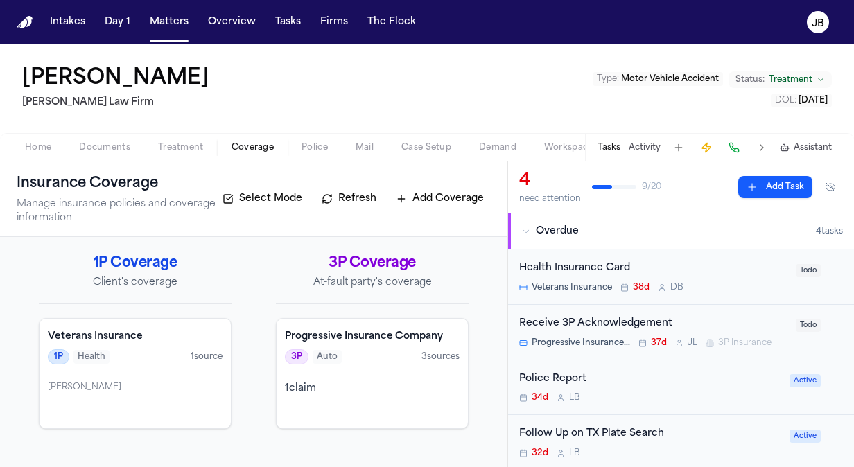
click at [359, 397] on div "1 claim" at bounding box center [372, 401] width 191 height 55
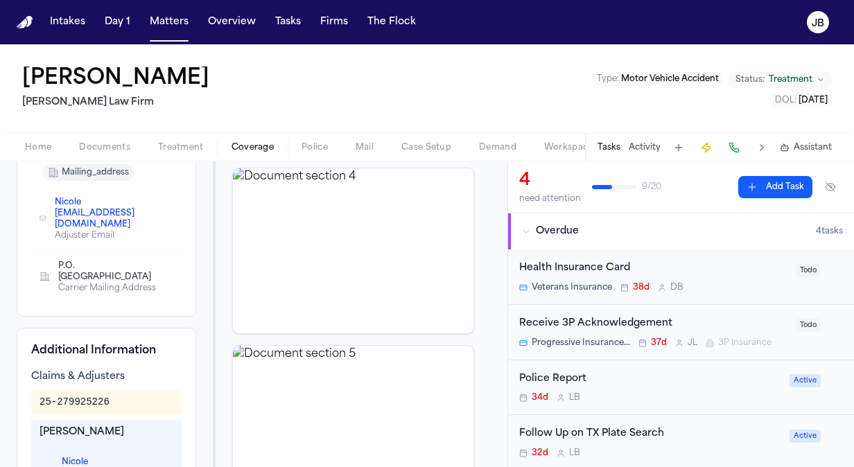
scroll to position [235, 0]
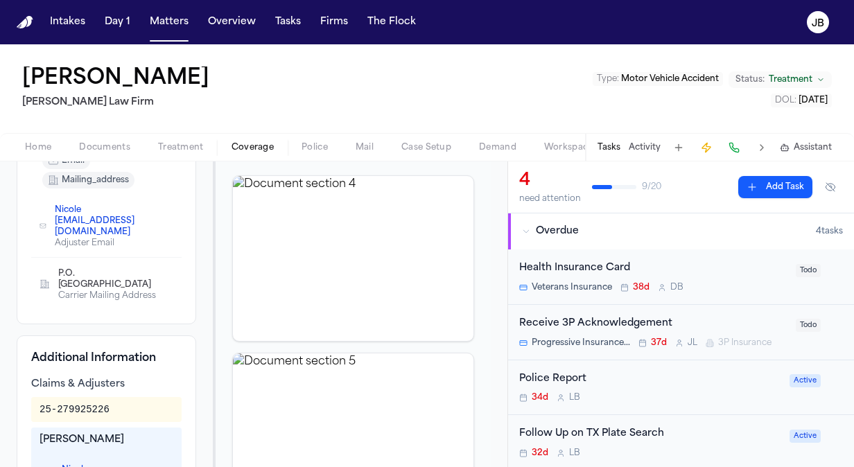
click at [646, 146] on button "Activity" at bounding box center [645, 147] width 32 height 11
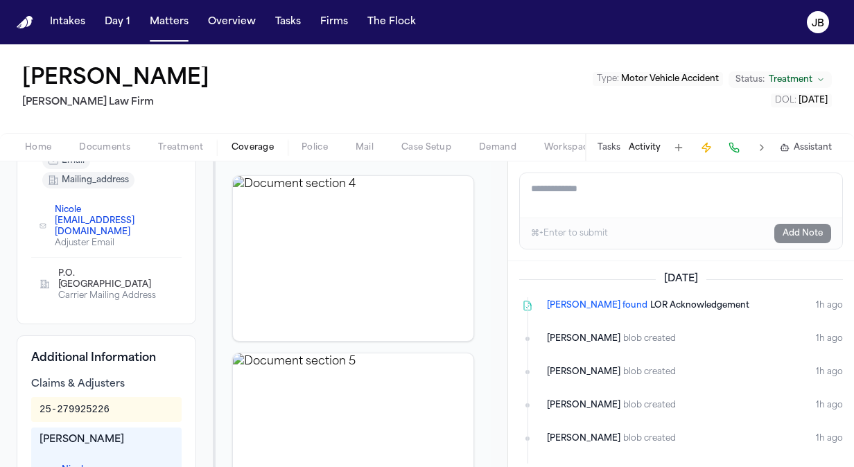
click at [595, 194] on textarea "Add a note to this matter" at bounding box center [681, 195] width 323 height 44
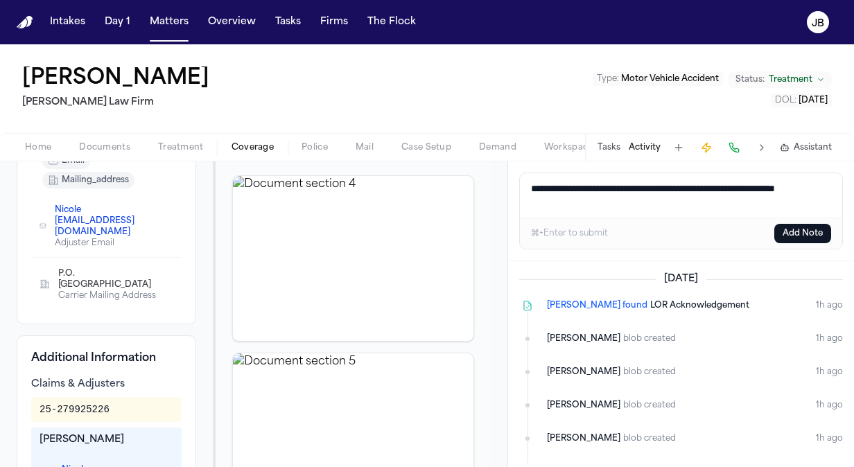
drag, startPoint x: 613, startPoint y: 203, endPoint x: 483, endPoint y: 159, distance: 137.1
click at [483, 159] on div "Justin Hickman Ruy Mireles Law Firm Type : Motor Vehicle Accident Status: Treat…" at bounding box center [427, 255] width 854 height 423
type textarea "**********"
click at [803, 232] on button "Add Note" at bounding box center [803, 233] width 57 height 19
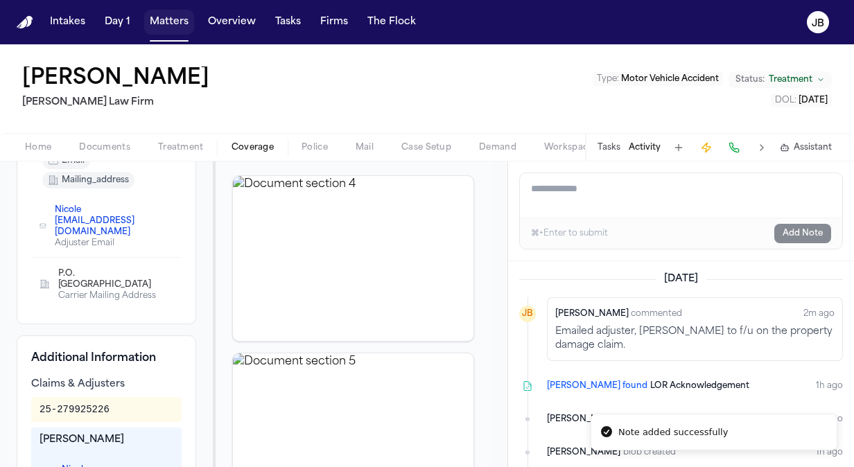
click at [175, 26] on button "Matters" at bounding box center [169, 22] width 50 height 25
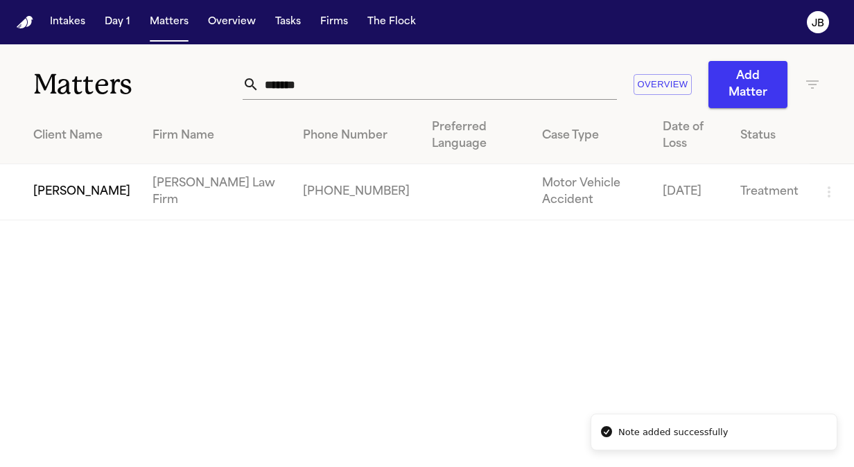
drag, startPoint x: 327, startPoint y: 81, endPoint x: 176, endPoint y: 81, distance: 150.5
click at [176, 81] on div "Matters ******* Overview Add Matter" at bounding box center [427, 76] width 854 height 64
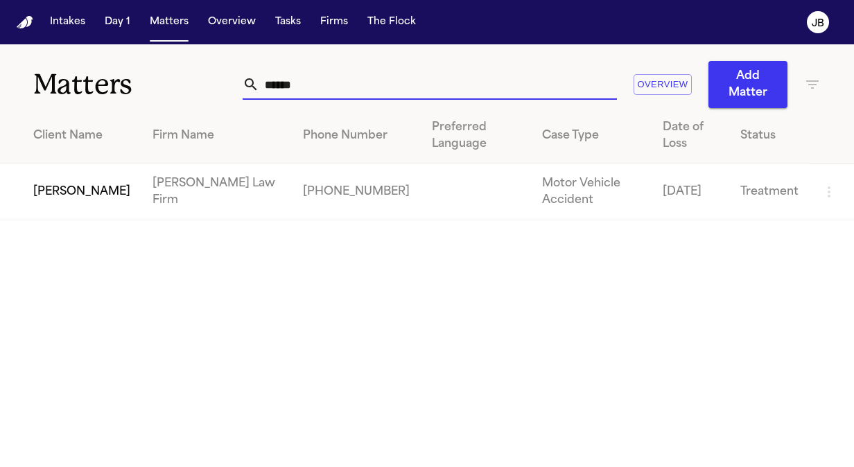
type input "******"
click at [59, 200] on td "[PERSON_NAME]" at bounding box center [70, 192] width 141 height 56
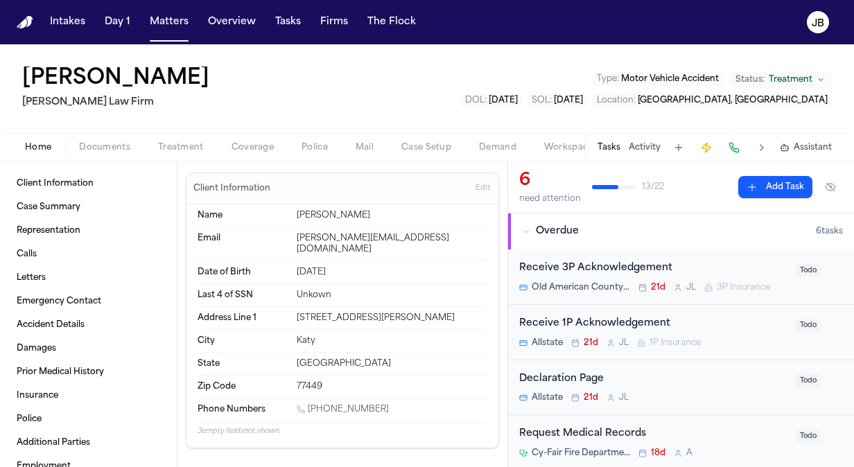
click at [246, 147] on span "Coverage" at bounding box center [253, 147] width 42 height 11
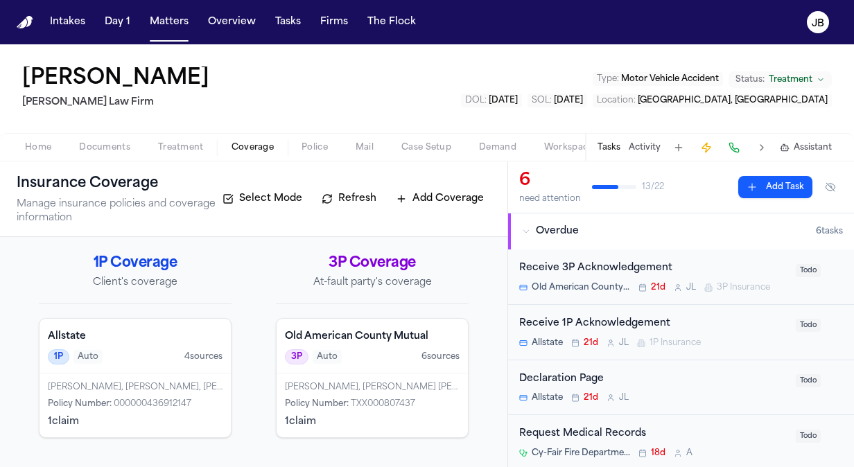
click at [638, 150] on button "Activity" at bounding box center [645, 147] width 32 height 11
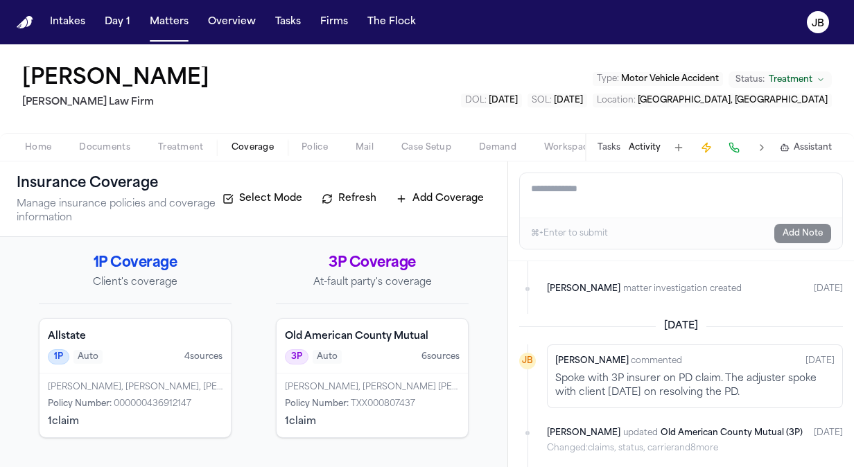
scroll to position [85, 0]
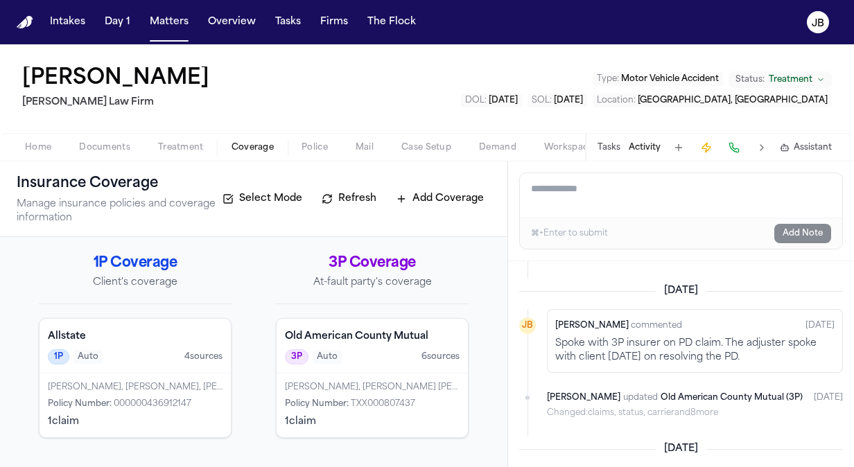
click at [361, 394] on div "Maria Pereira, Pereira Maria Rea, Estrela Policy Number : TXX000807437 1 claim" at bounding box center [372, 406] width 191 height 64
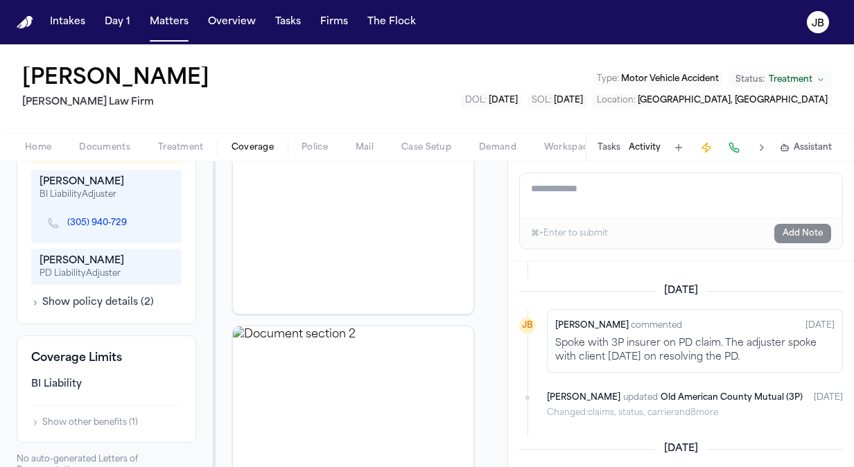
scroll to position [542, 0]
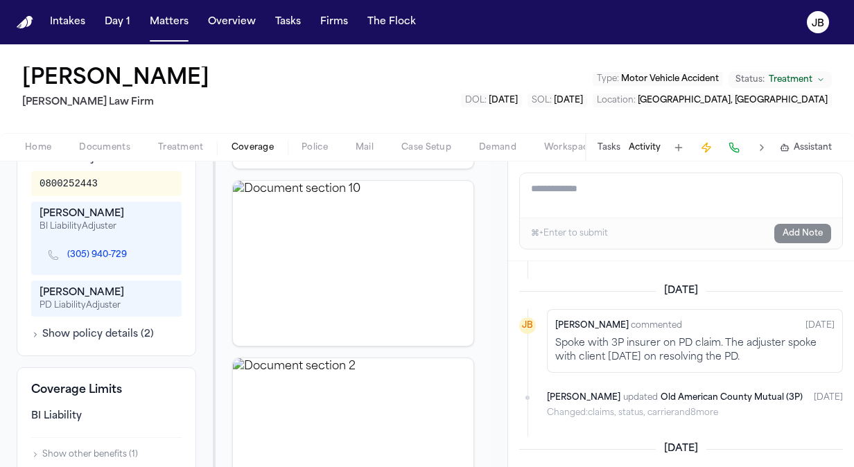
click at [113, 293] on div "Kristina Schroth" at bounding box center [107, 293] width 134 height 14
click at [80, 287] on div "Kristina Schroth" at bounding box center [107, 293] width 134 height 14
click at [112, 335] on button "Show policy details ( 2 )" at bounding box center [92, 335] width 123 height 14
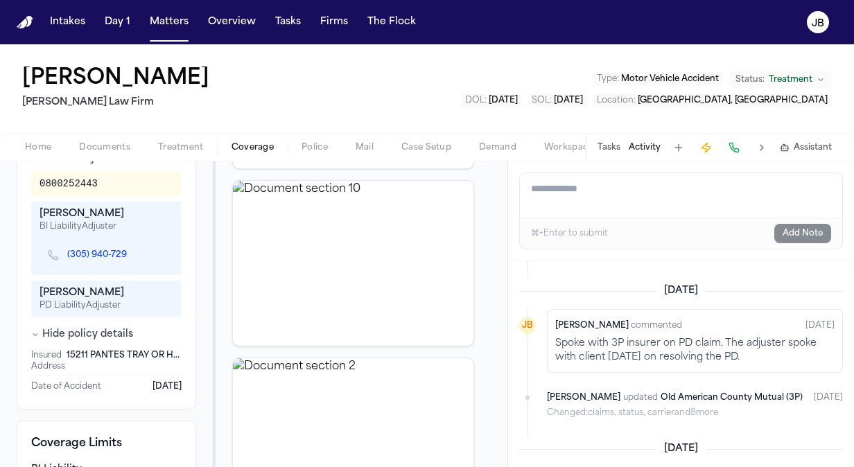
click at [60, 289] on div "Kristina Schroth" at bounding box center [107, 293] width 134 height 14
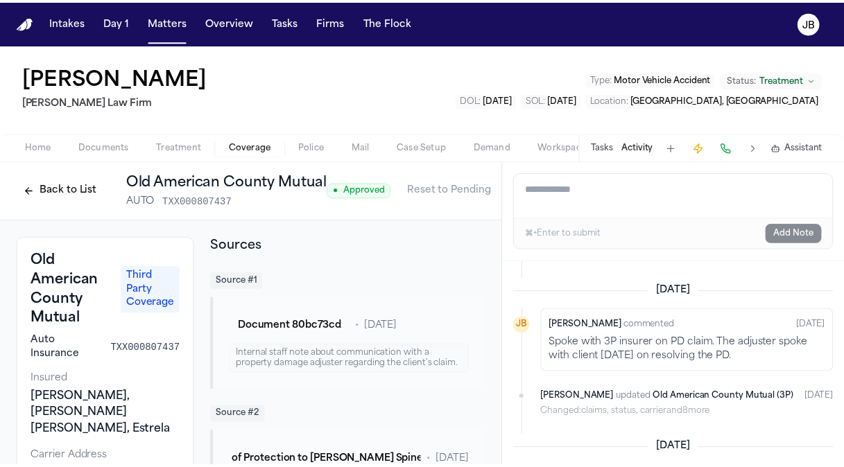
scroll to position [0, 35]
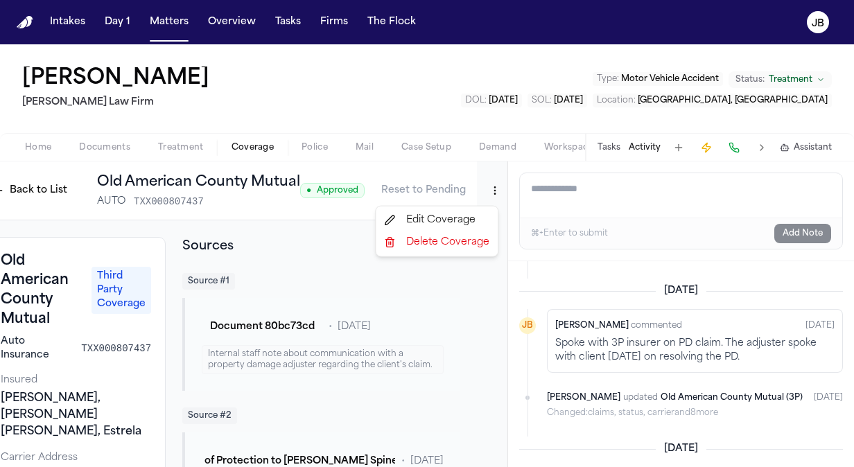
click at [486, 191] on html "Intakes Day 1 Matters Overview Tasks Firms The Flock JB Ivy Laynes Ruy Mireles …" at bounding box center [427, 233] width 854 height 467
click at [438, 218] on div "Edit Coverage" at bounding box center [437, 220] width 117 height 22
select select "**********"
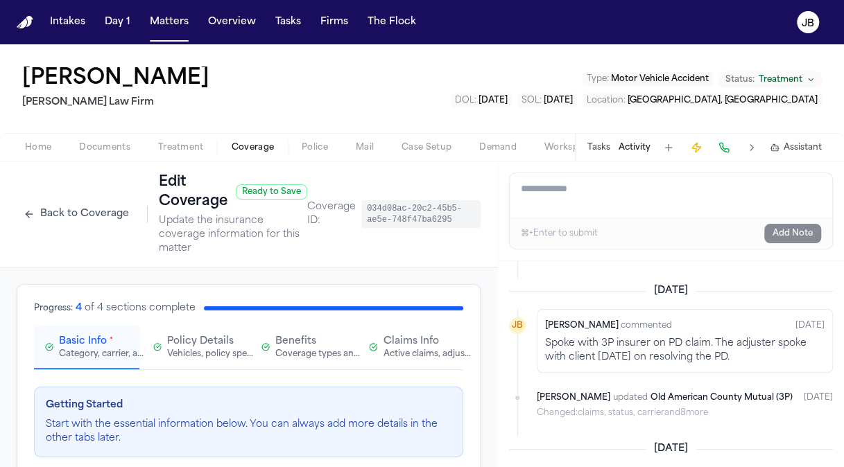
click at [406, 355] on div "Active claims, adjusters, and subrogation details" at bounding box center [428, 354] width 89 height 11
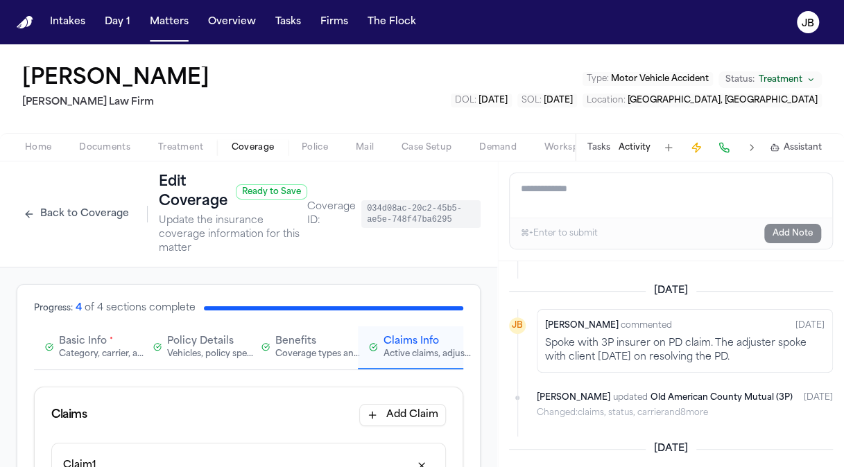
click at [52, 215] on button "Back to Coverage" at bounding box center [76, 214] width 119 height 22
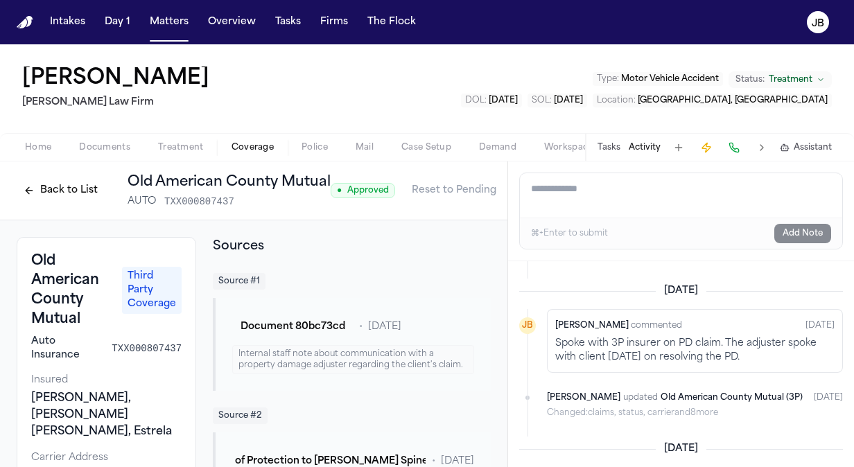
click at [91, 191] on button "Back to List" at bounding box center [61, 191] width 88 height 22
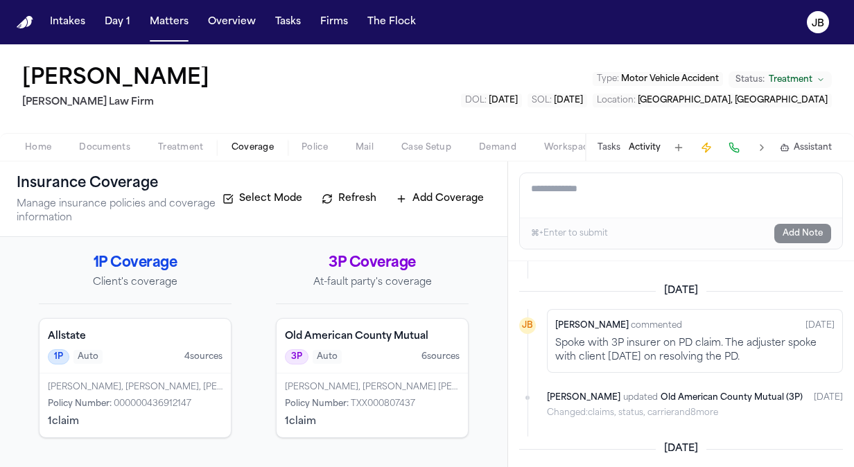
click at [388, 363] on div "Old American County Mutual 3P Auto 6 source s" at bounding box center [372, 346] width 191 height 55
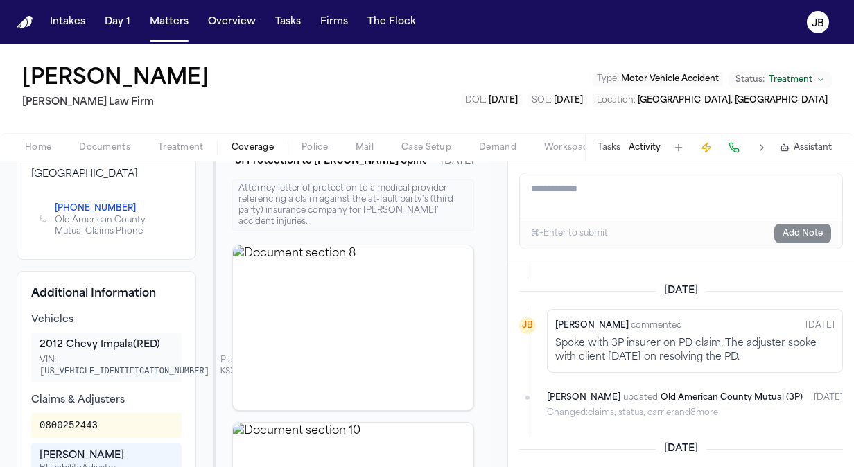
scroll to position [332, 0]
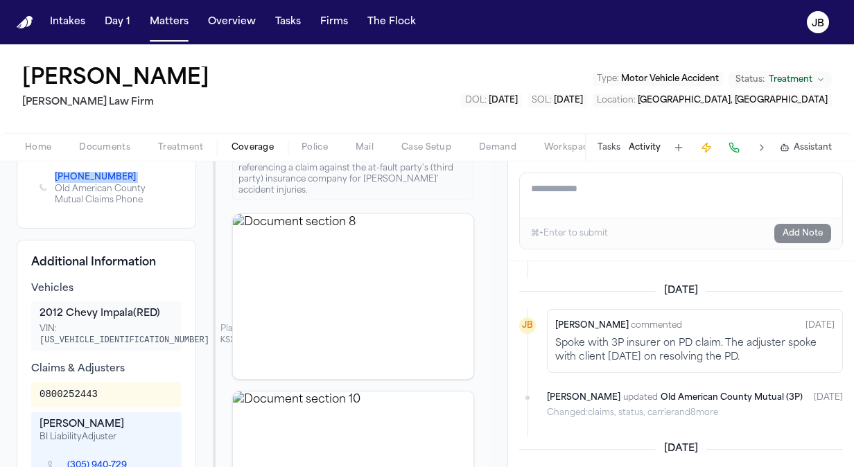
drag, startPoint x: 44, startPoint y: 172, endPoint x: 126, endPoint y: 173, distance: 81.9
click at [126, 173] on div "(800) 450-8247 Old American County Mutual Claims Phone" at bounding box center [107, 188] width 134 height 36
copy span "(800) 450-8247"
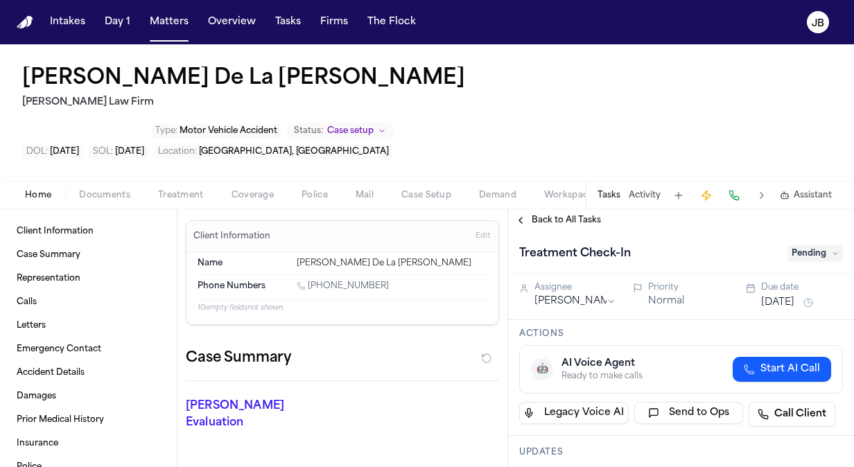
drag, startPoint x: 372, startPoint y: 238, endPoint x: 311, endPoint y: 237, distance: 61.0
click at [311, 281] on div "[PHONE_NUMBER]" at bounding box center [392, 287] width 191 height 13
copy link "[PHONE_NUMBER]"
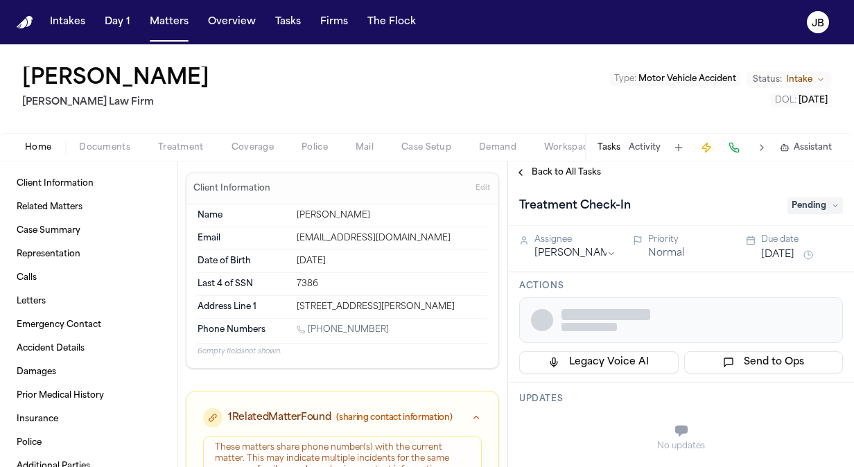
click at [635, 146] on button "Activity" at bounding box center [645, 147] width 32 height 11
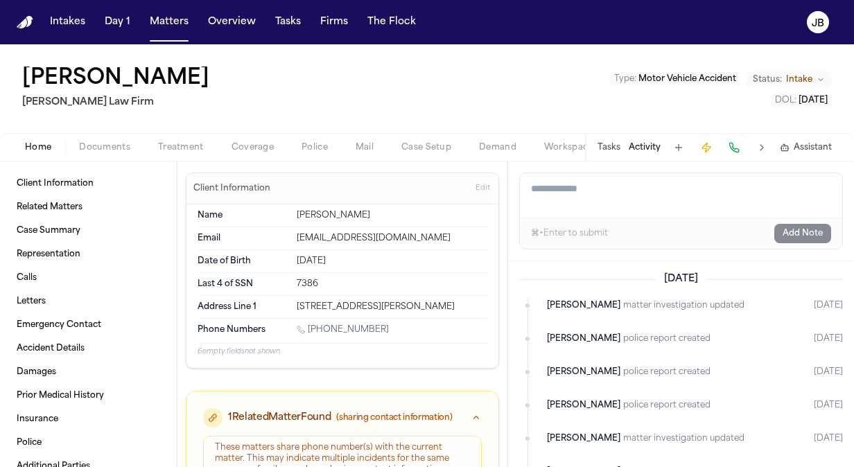
click at [613, 146] on button "Tasks" at bounding box center [609, 147] width 23 height 11
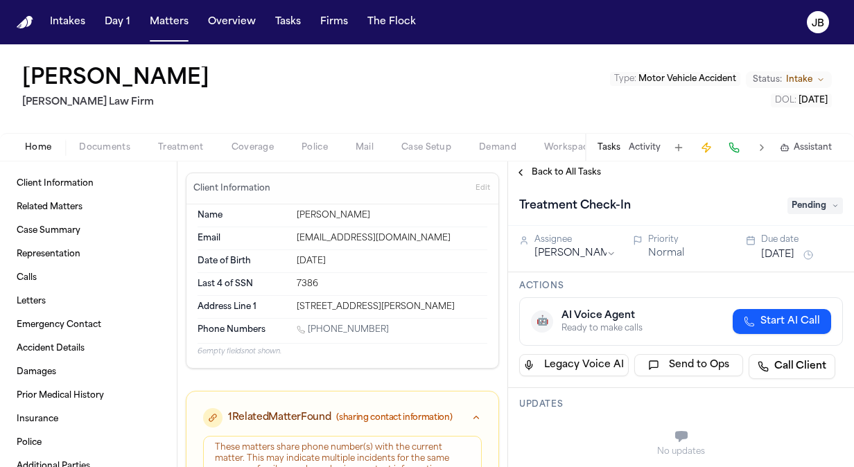
drag, startPoint x: 379, startPoint y: 329, endPoint x: 309, endPoint y: 327, distance: 70.1
click at [309, 327] on div "[PHONE_NUMBER]" at bounding box center [392, 331] width 191 height 13
copy link "[PHONE_NUMBER]"
drag, startPoint x: 218, startPoint y: 71, endPoint x: 28, endPoint y: 65, distance: 190.1
click at [28, 65] on div "[PERSON_NAME] Law Firm Type : Motor Vehicle Accident Status: Intake DOL : [DATE]" at bounding box center [427, 88] width 854 height 89
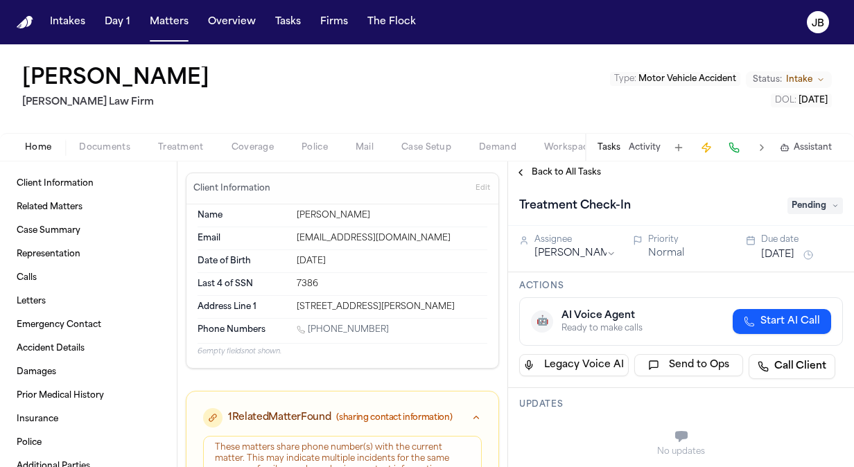
copy h1 "[PERSON_NAME]"
click at [723, 57] on div "[PERSON_NAME] Law Firm Type : Motor Vehicle Accident Status: Intake DOL : [DATE]" at bounding box center [427, 88] width 854 height 89
click at [173, 19] on button "Matters" at bounding box center [169, 22] width 50 height 25
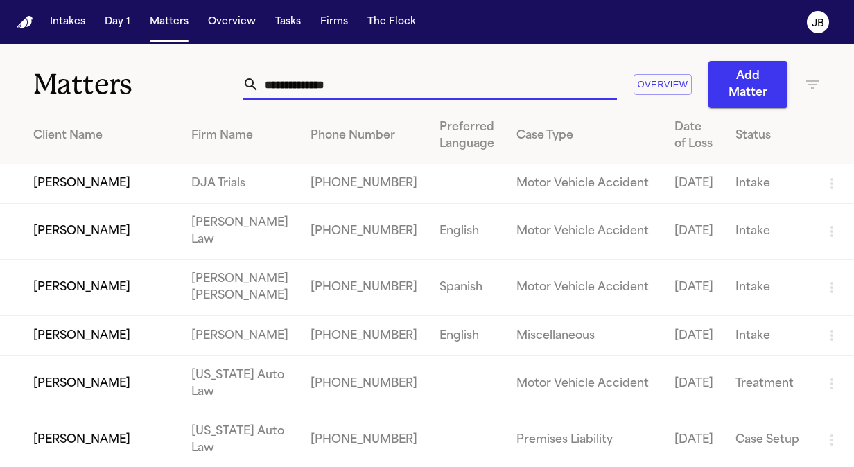
click at [357, 80] on input "text" at bounding box center [438, 84] width 358 height 31
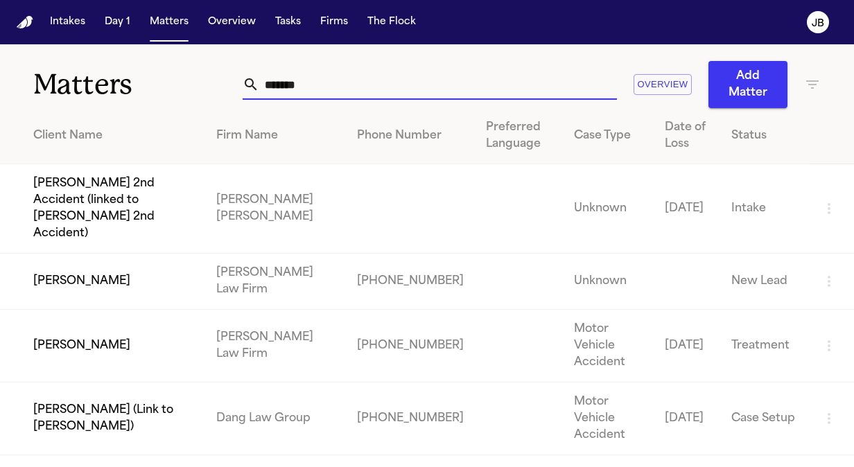
type input "*******"
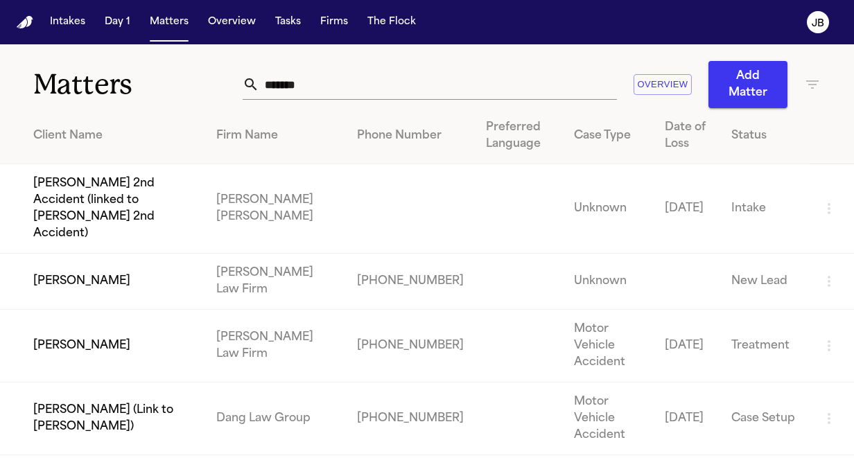
click at [135, 310] on td "[PERSON_NAME]" at bounding box center [102, 346] width 205 height 73
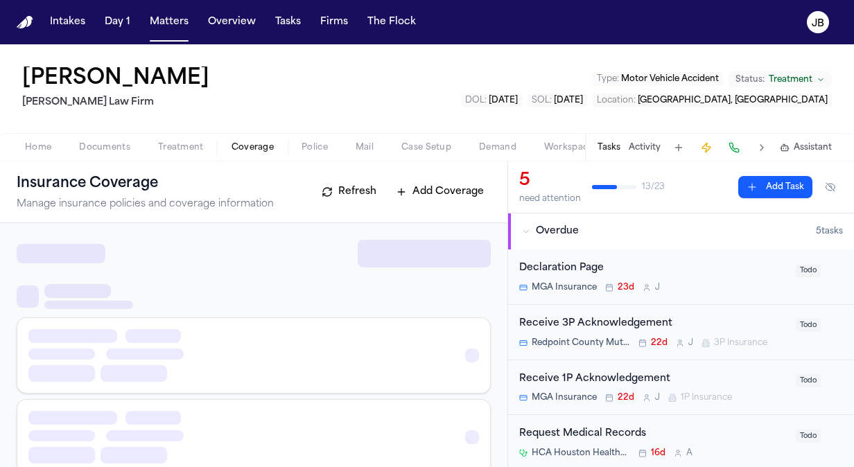
click at [237, 146] on span "Coverage" at bounding box center [253, 147] width 42 height 11
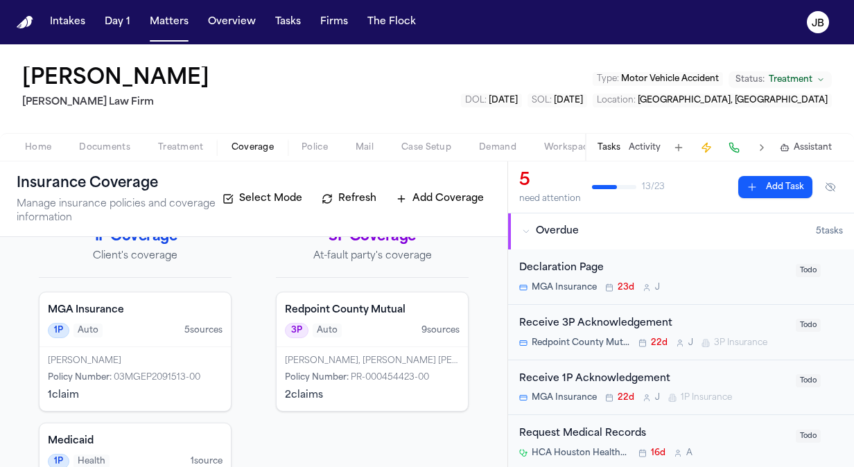
scroll to position [36, 0]
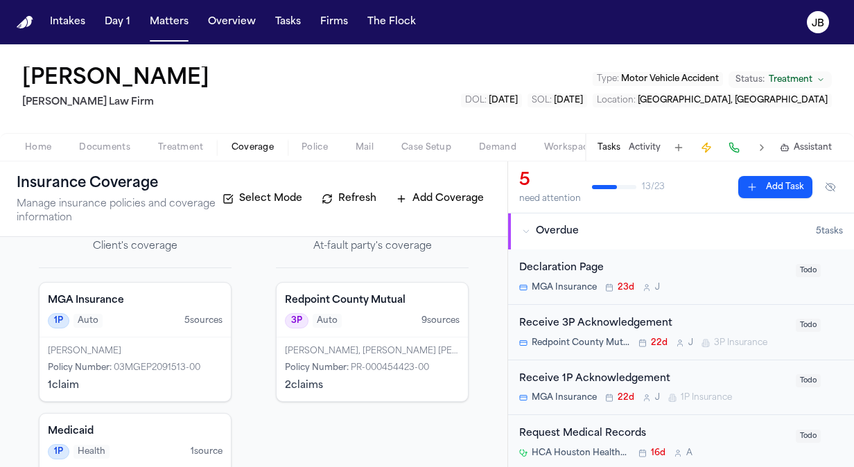
click at [363, 352] on div "[PERSON_NAME], [PERSON_NAME] [PERSON_NAME]" at bounding box center [372, 351] width 175 height 11
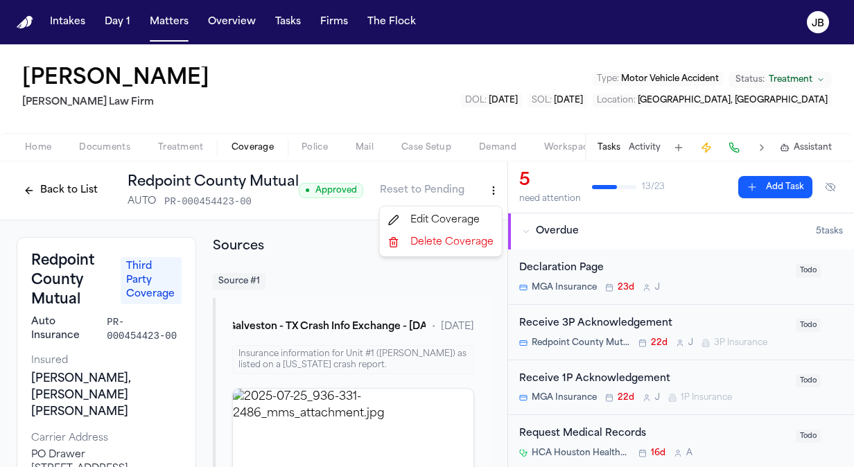
click at [502, 223] on html "Intakes Day 1 Matters Overview Tasks Firms The [PERSON_NAME] [PERSON_NAME] Galv…" at bounding box center [427, 233] width 854 height 467
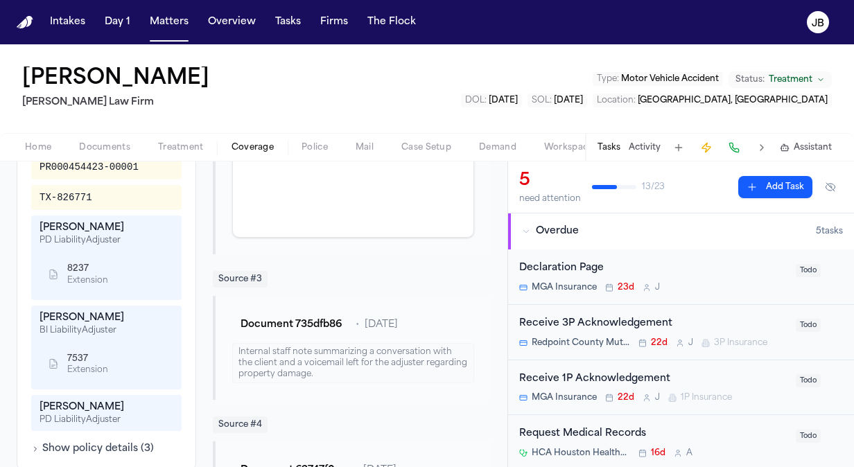
scroll to position [627, 0]
drag, startPoint x: 500, startPoint y: 198, endPoint x: 509, endPoint y: 256, distance: 58.3
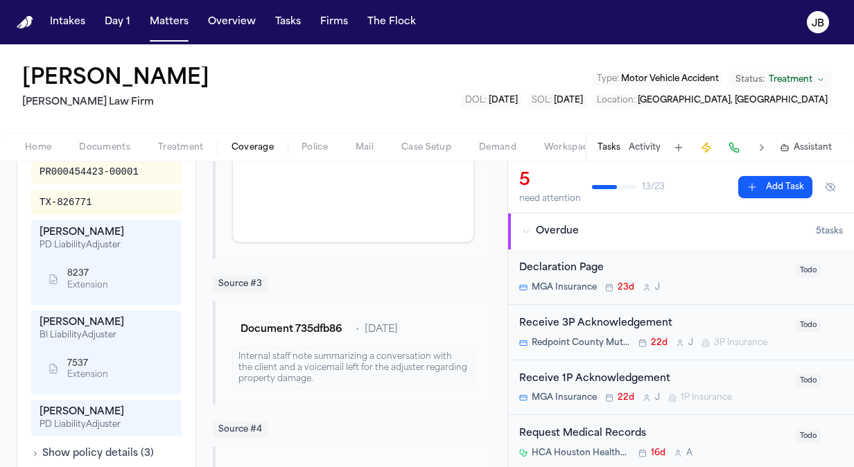
click at [509, 256] on html "Intakes Day 1 Matters Overview Tasks Firms The [PERSON_NAME] [PERSON_NAME] Galv…" at bounding box center [427, 233] width 854 height 467
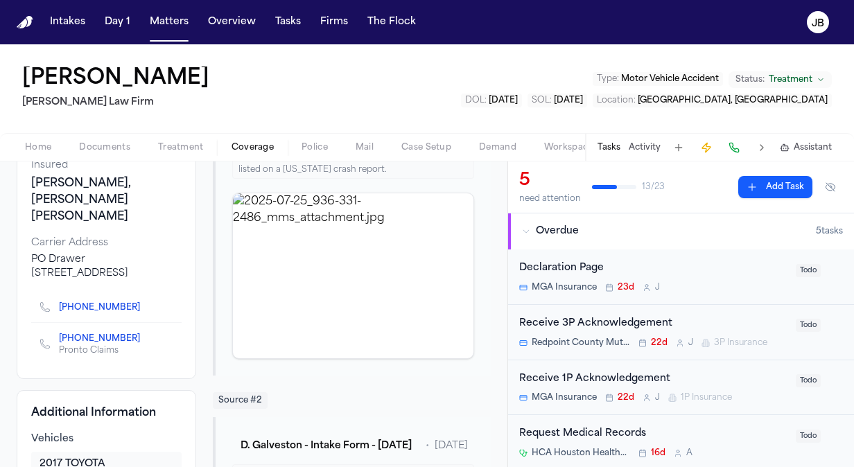
scroll to position [170, 0]
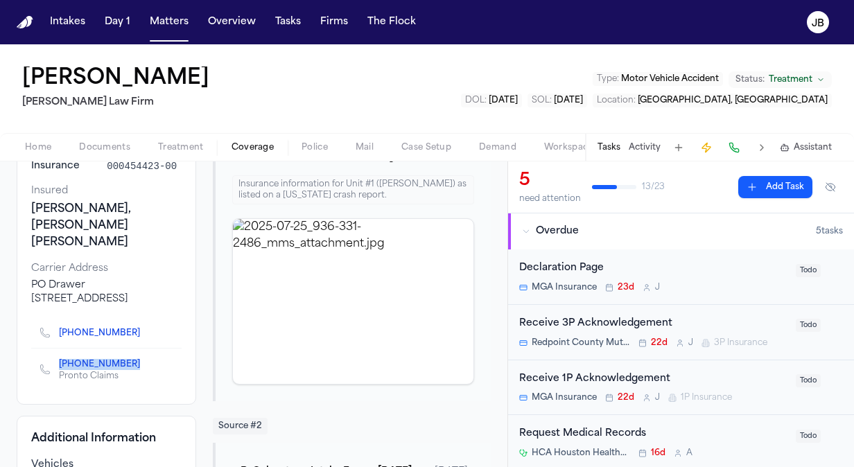
drag, startPoint x: 122, startPoint y: 345, endPoint x: 54, endPoint y: 345, distance: 68.0
click at [54, 357] on div "[PHONE_NUMBER] Pronto Claims" at bounding box center [96, 369] width 112 height 25
copy link "[PHONE_NUMBER]"
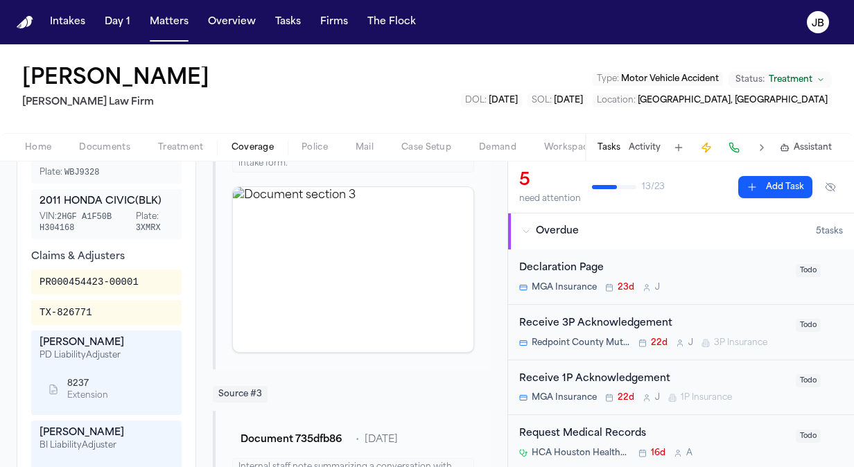
scroll to position [536, 0]
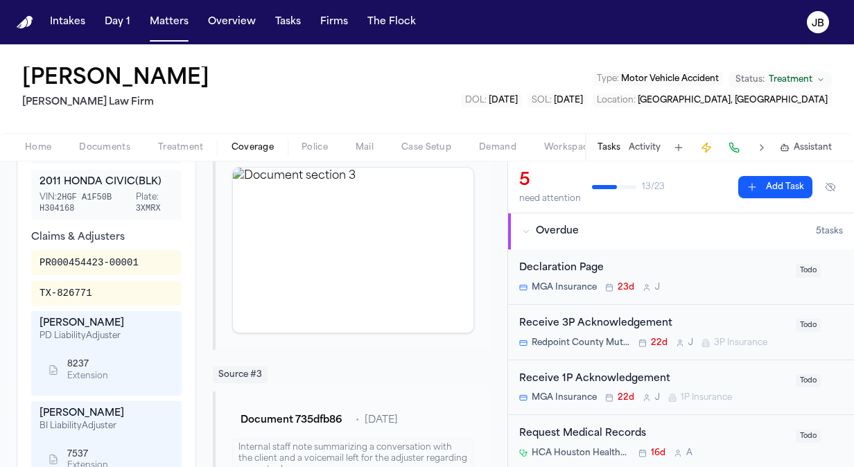
click at [517, 104] on div "[PERSON_NAME] Galveston [PERSON_NAME] Law Firm Type : Motor Vehicle Accident St…" at bounding box center [427, 88] width 854 height 89
click at [660, 150] on button "Activity" at bounding box center [645, 147] width 32 height 11
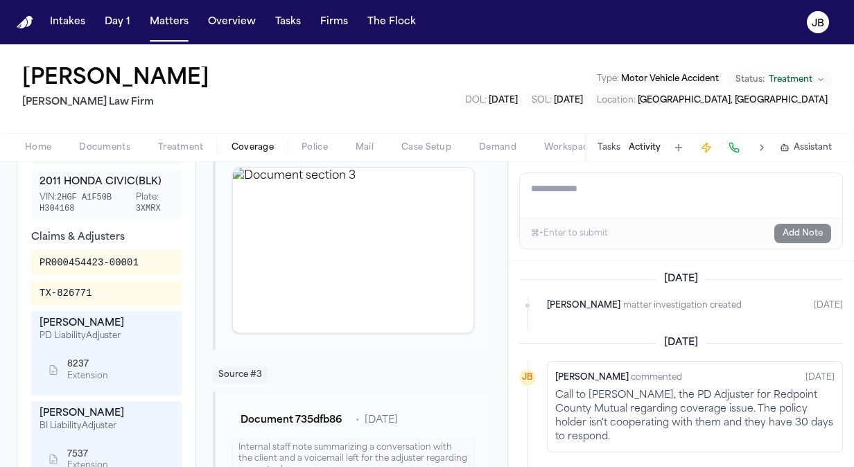
click at [549, 199] on textarea "Add a note to this matter" at bounding box center [681, 195] width 323 height 44
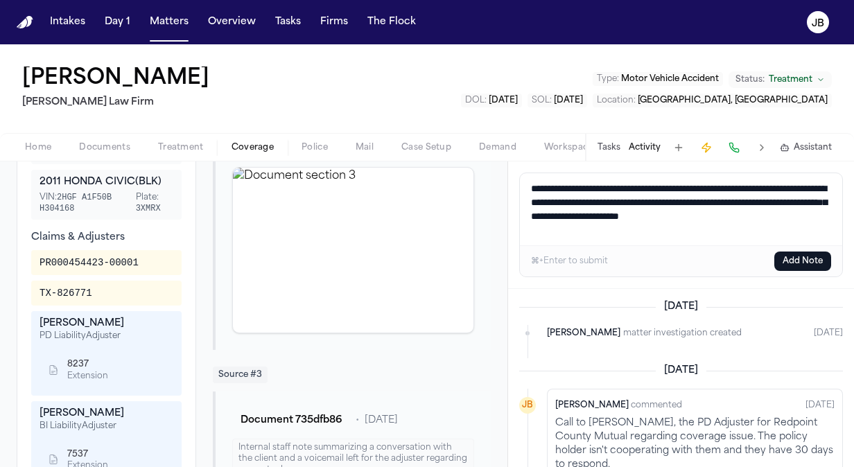
click at [716, 225] on textarea "**********" at bounding box center [681, 209] width 323 height 72
click at [603, 237] on textarea "**********" at bounding box center [681, 209] width 323 height 72
drag, startPoint x: 698, startPoint y: 233, endPoint x: 466, endPoint y: 175, distance: 239.5
click at [466, 175] on div "Back to List Redpoint County Mutual AUTO PR-000454423-00 ● Approved Reset to Pe…" at bounding box center [427, 315] width 854 height 306
type textarea "**********"
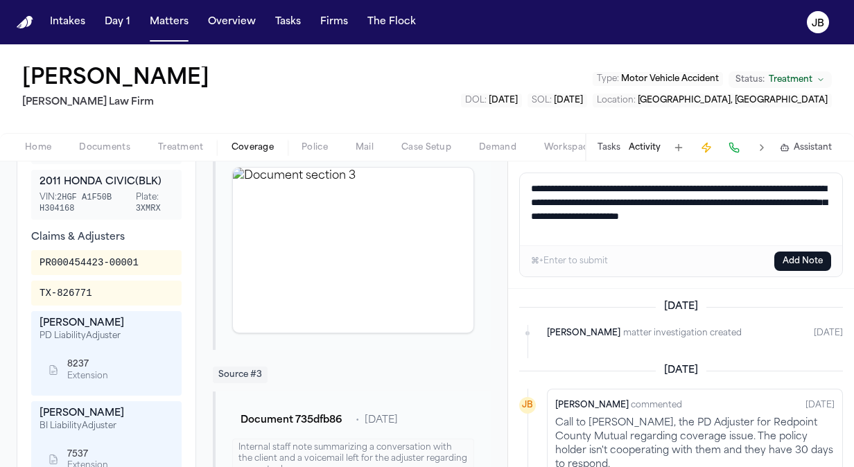
click at [809, 261] on button "Add Note" at bounding box center [803, 261] width 57 height 19
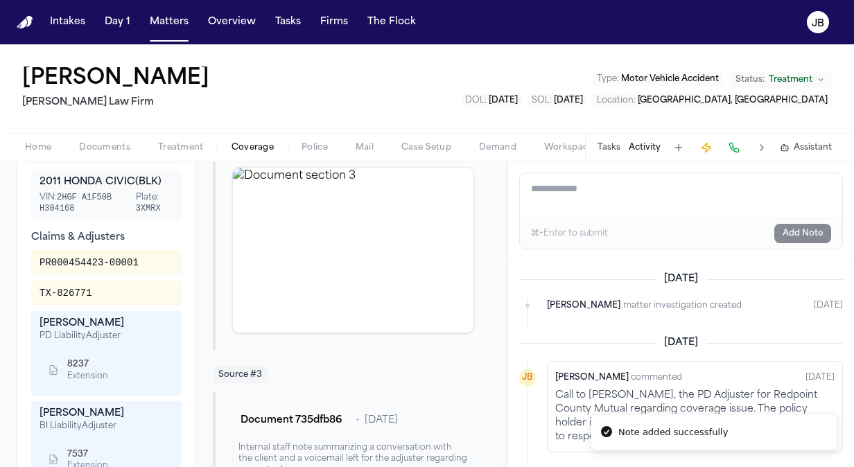
click at [96, 137] on div "Home Documents Treatment Coverage Police Mail Case Setup Demand Workspaces Arti…" at bounding box center [427, 147] width 854 height 28
click at [96, 139] on button "Documents" at bounding box center [104, 147] width 79 height 17
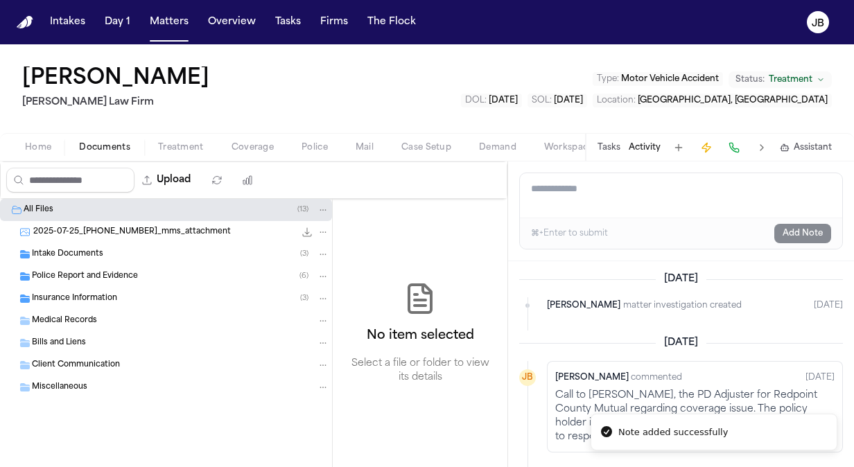
click at [45, 149] on span "Home" at bounding box center [38, 147] width 26 height 11
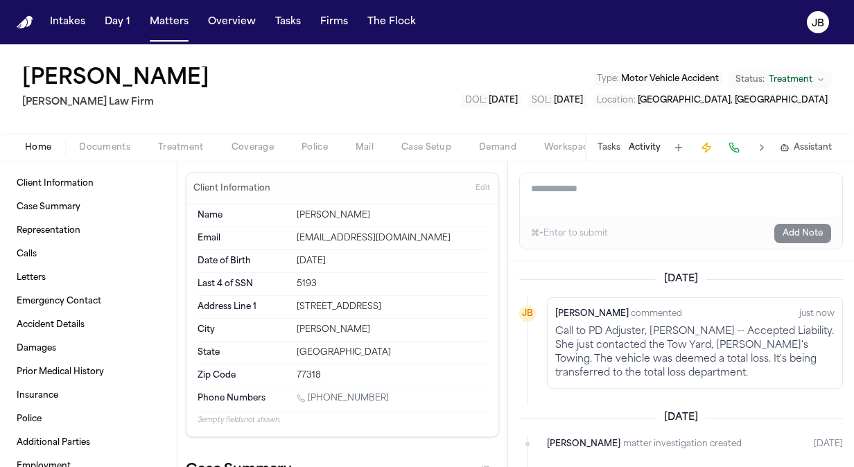
drag, startPoint x: 380, startPoint y: 395, endPoint x: 309, endPoint y: 399, distance: 70.8
click at [309, 399] on div "[PHONE_NUMBER]" at bounding box center [392, 399] width 191 height 13
copy link "[PHONE_NUMBER]"
drag, startPoint x: 358, startPoint y: 400, endPoint x: 352, endPoint y: 395, distance: 8.4
copy link "[PHONE_NUMBER]"
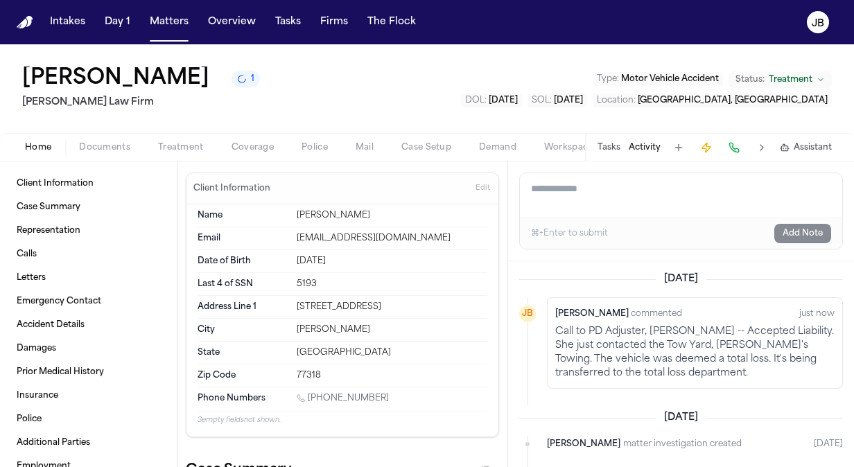
click at [402, 107] on div "[PERSON_NAME] Galveston 1 [PERSON_NAME] Law Firm Type : Motor Vehicle Accident …" at bounding box center [427, 88] width 854 height 89
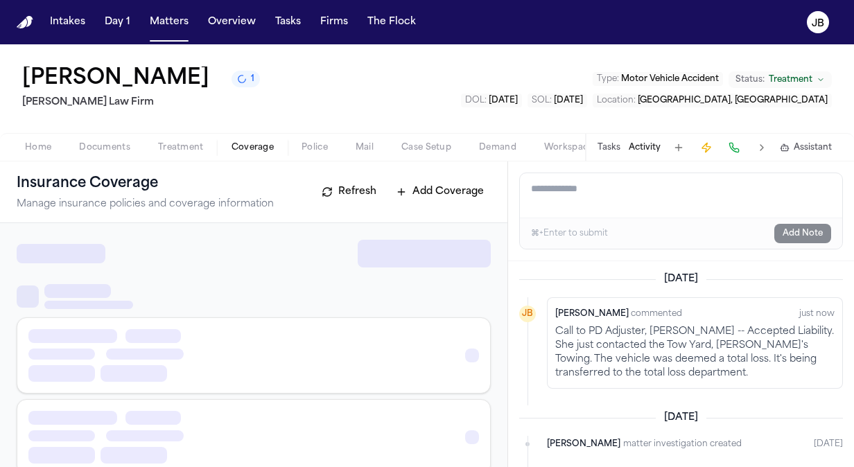
click at [245, 146] on span "Coverage" at bounding box center [253, 147] width 42 height 11
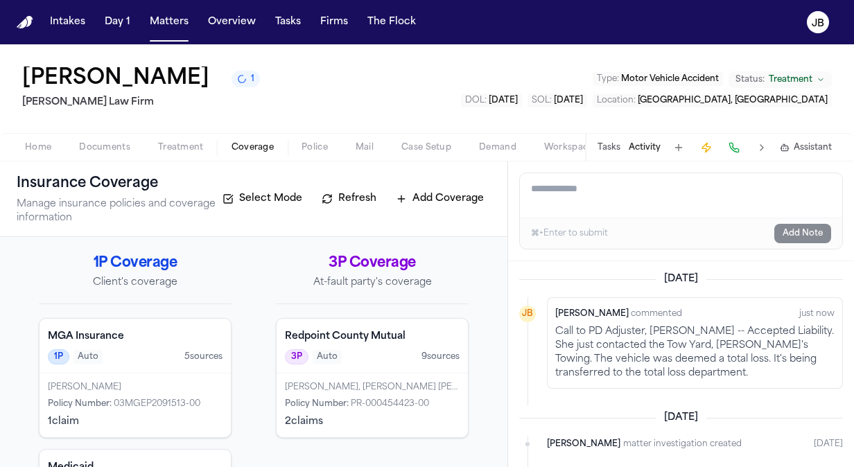
click at [197, 153] on button "Treatment" at bounding box center [181, 147] width 74 height 17
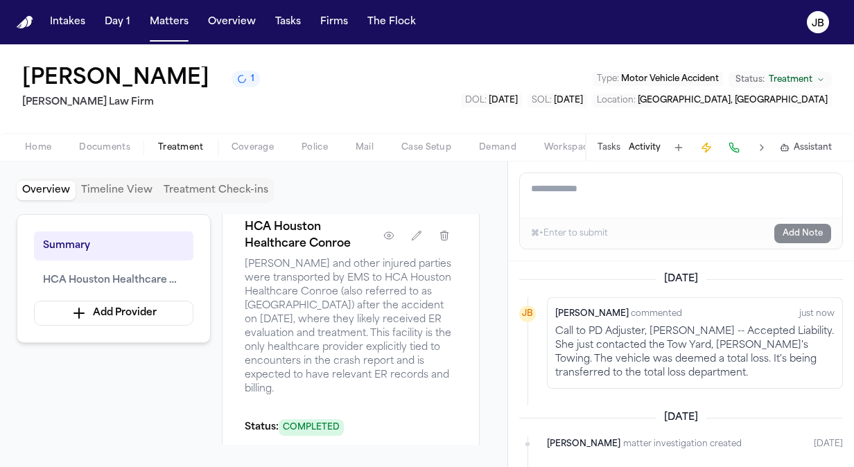
scroll to position [344, 0]
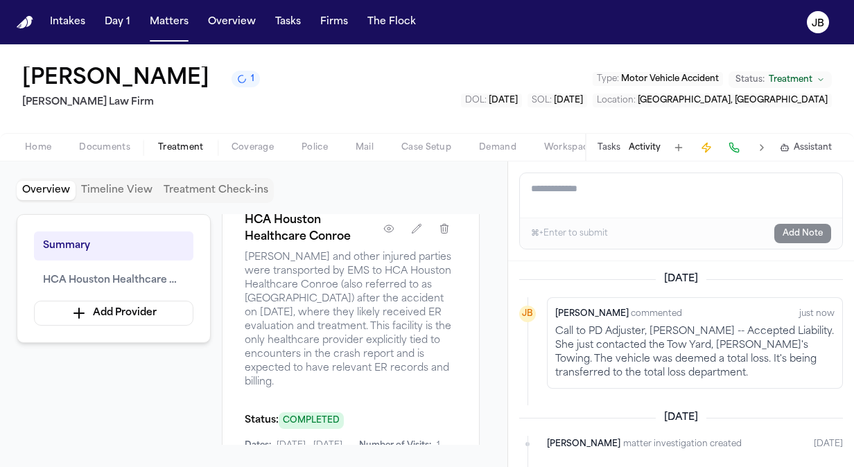
drag, startPoint x: 472, startPoint y: 241, endPoint x: 430, endPoint y: 389, distance: 153.5
click at [430, 389] on div "Overview Providers Manage HCA Houston Healthcare Conroe Dates: [DATE] - [DATE] …" at bounding box center [351, 329] width 258 height 231
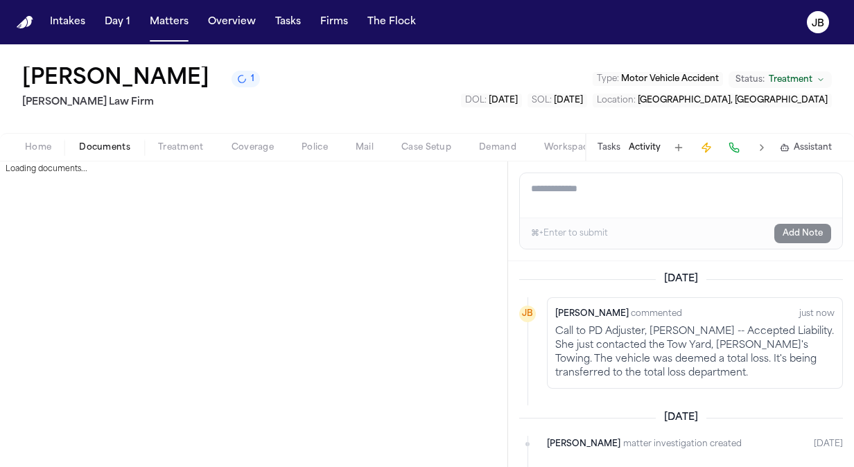
click at [104, 148] on span "Documents" at bounding box center [104, 147] width 51 height 11
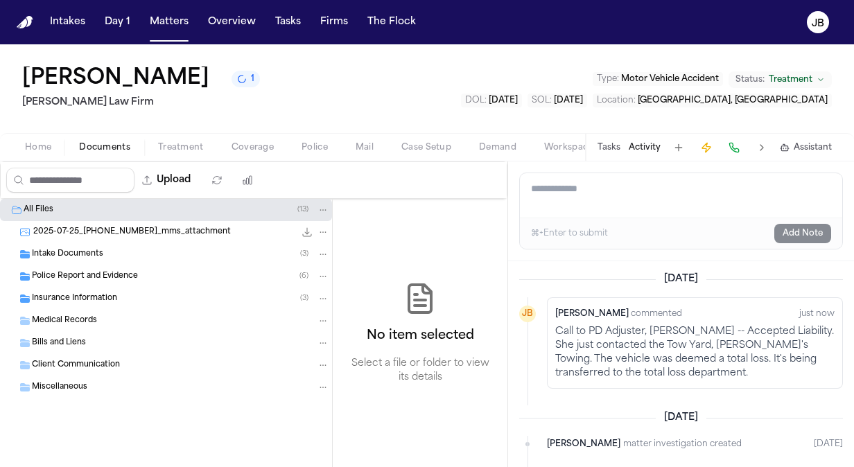
click at [87, 348] on div "Bills and Liens" at bounding box center [166, 343] width 332 height 22
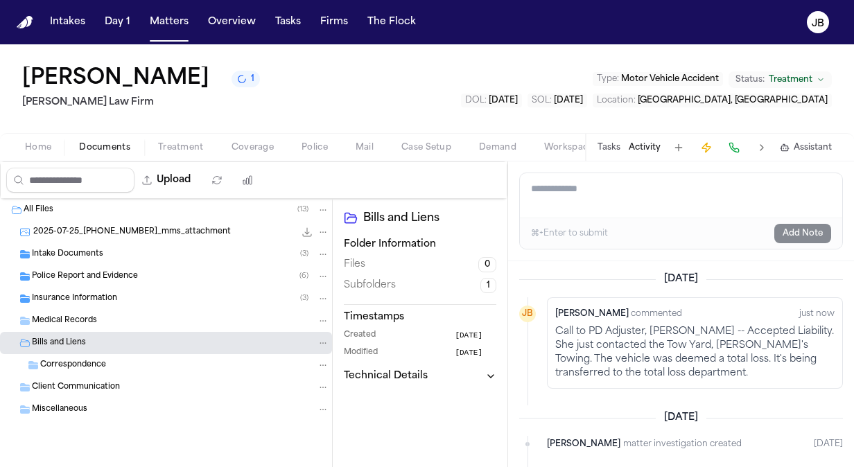
click at [577, 192] on textarea "Add a note to this matter" at bounding box center [681, 195] width 323 height 44
click at [768, 196] on textarea "**********" at bounding box center [681, 195] width 323 height 44
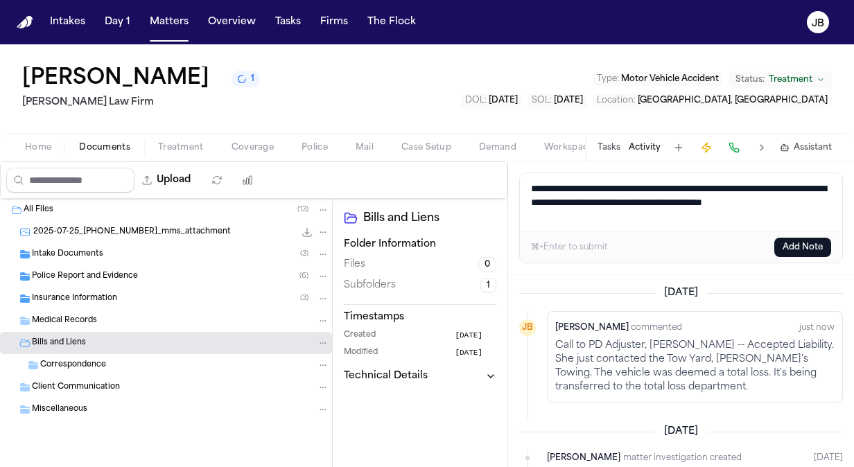
type textarea "**********"
click at [642, 215] on textarea "**********" at bounding box center [681, 202] width 323 height 58
click at [806, 240] on button "Add Note" at bounding box center [803, 247] width 57 height 19
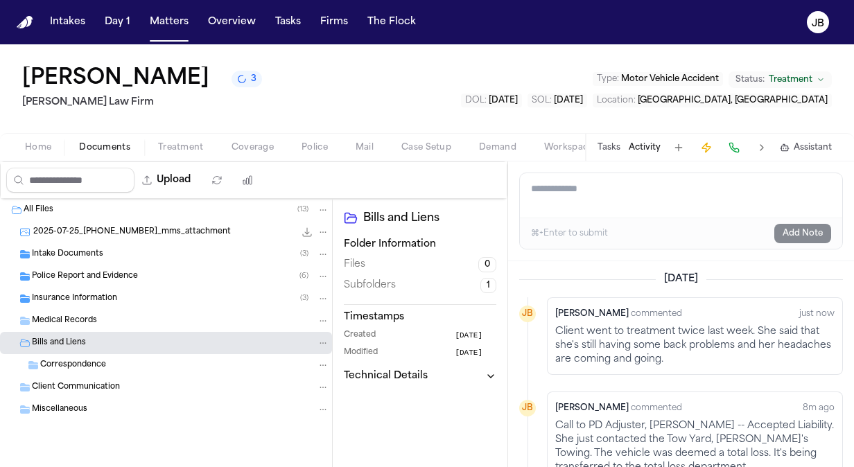
click at [189, 143] on span "Treatment" at bounding box center [181, 147] width 46 height 11
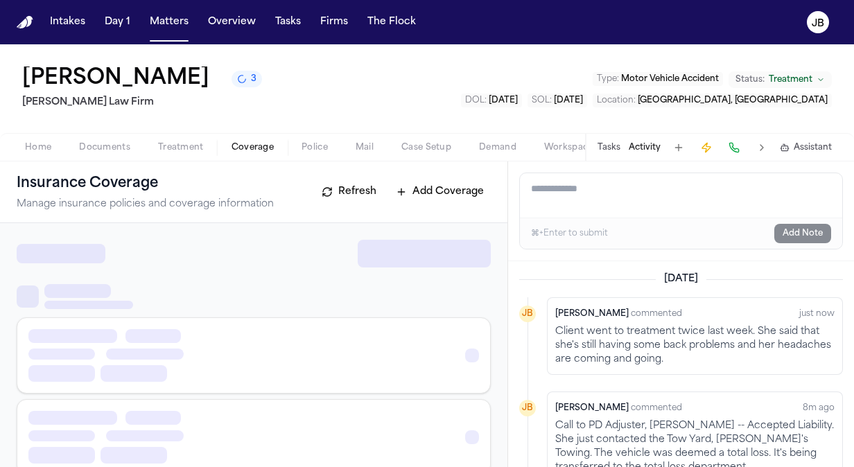
click at [243, 148] on span "Coverage" at bounding box center [253, 147] width 42 height 11
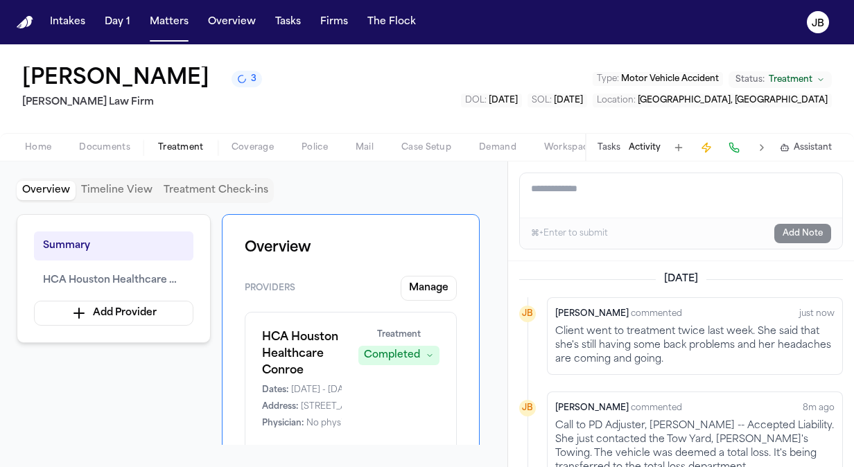
click at [187, 145] on span "Treatment" at bounding box center [181, 147] width 46 height 11
click at [101, 143] on span "Documents" at bounding box center [104, 147] width 51 height 11
click at [189, 151] on span "Treatment" at bounding box center [181, 147] width 46 height 11
click at [261, 150] on span "Coverage" at bounding box center [253, 147] width 42 height 11
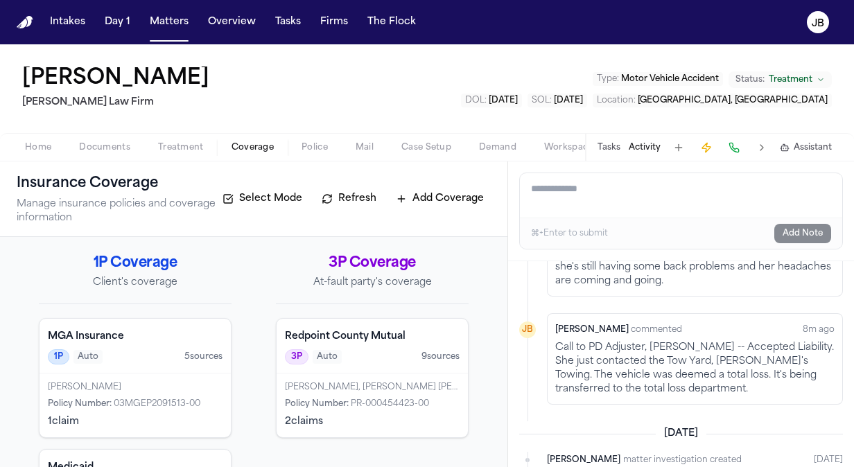
scroll to position [118, 0]
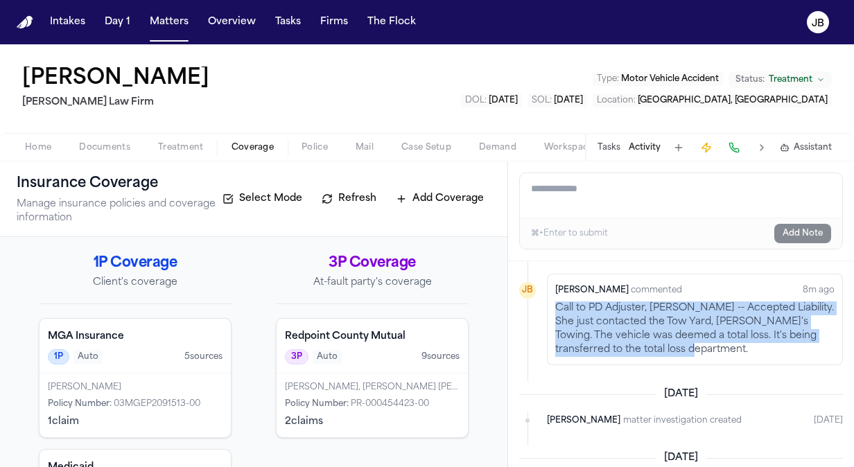
drag, startPoint x: 687, startPoint y: 350, endPoint x: 553, endPoint y: 302, distance: 141.3
click at [553, 302] on div "Jessica Barrett commented 8m ago Call to PD Adjuster, Elsa Ortiz -- Accepted Li…" at bounding box center [695, 320] width 296 height 92
copy p "Call to PD Adjuster, Elsa Ortiz -- Accepted Liability. She just contacted the T…"
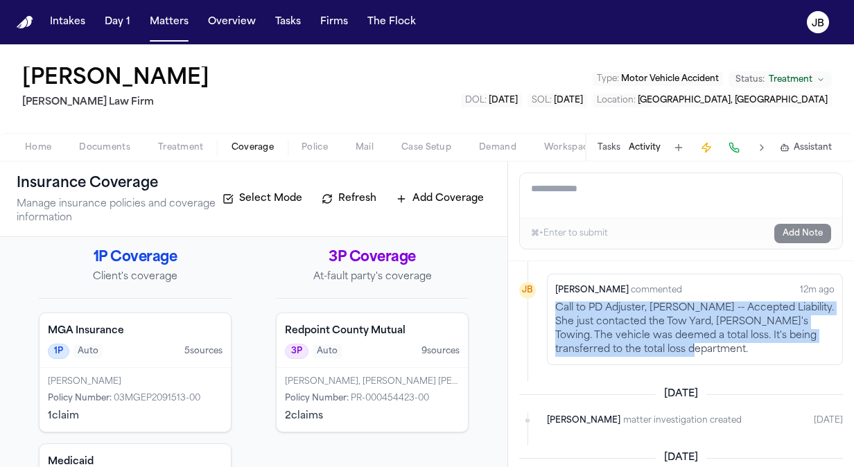
scroll to position [0, 0]
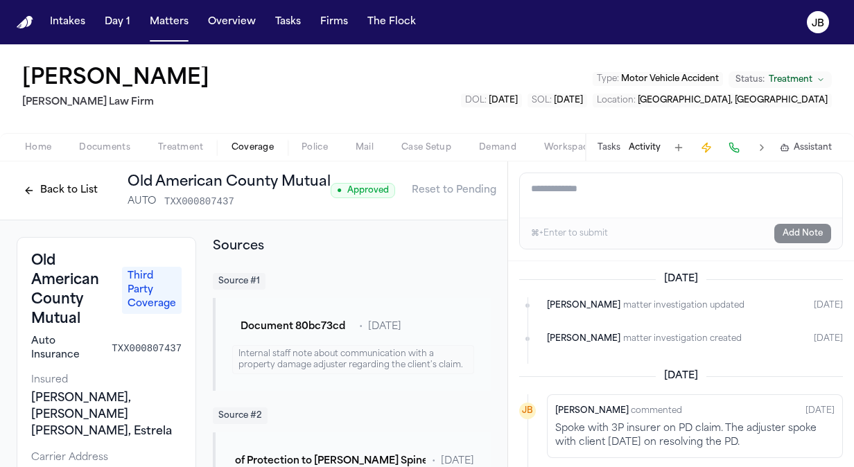
scroll to position [85, 0]
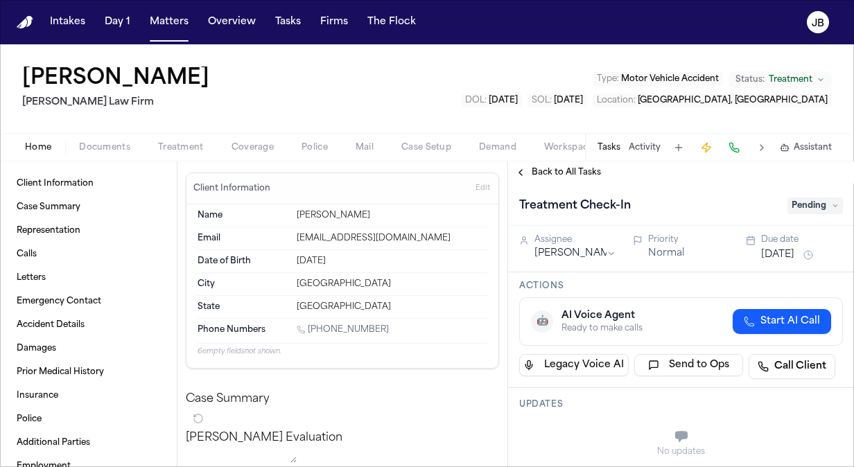
drag, startPoint x: 384, startPoint y: 332, endPoint x: 310, endPoint y: 328, distance: 74.3
click at [310, 328] on div "1 (915) 996-8191" at bounding box center [392, 331] width 191 height 13
copy link "(915) 996-8191"
click at [653, 143] on button "Activity" at bounding box center [645, 147] width 32 height 11
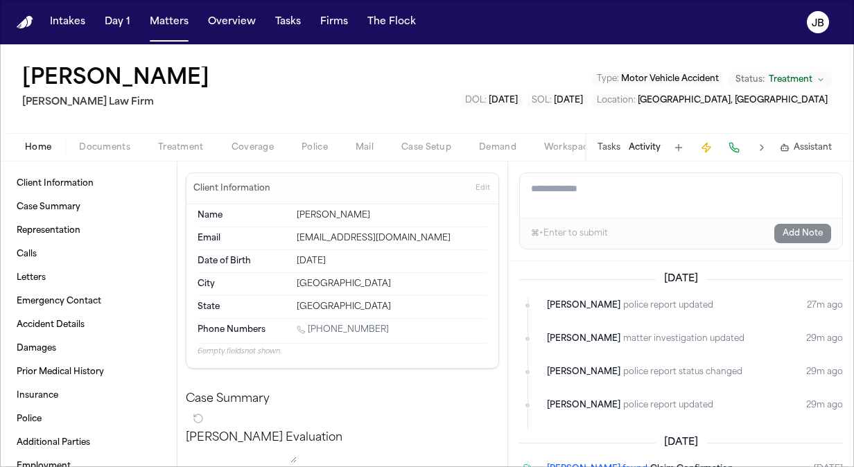
click at [567, 209] on textarea "Add a note to this matter" at bounding box center [681, 195] width 323 height 44
type textarea "**********"
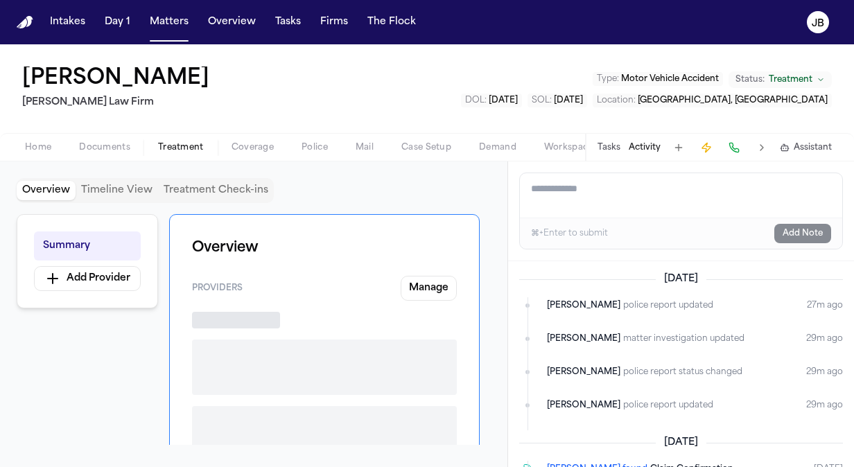
click at [190, 148] on span "Treatment" at bounding box center [181, 147] width 46 height 11
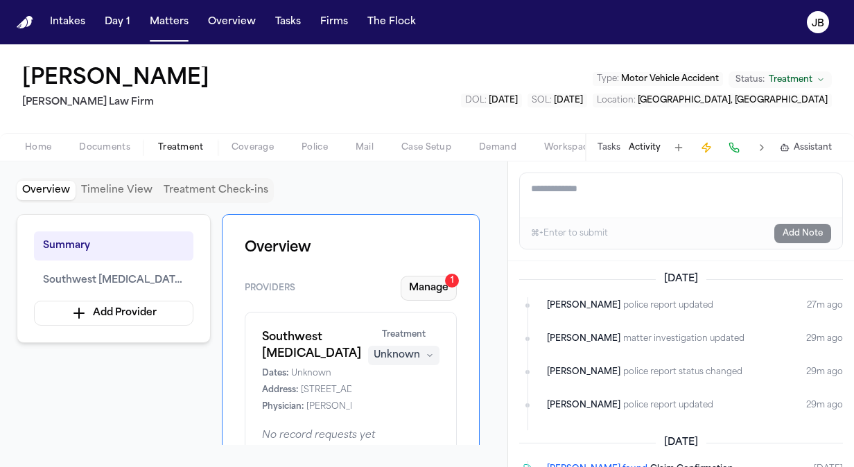
click at [420, 293] on button "Manage 1" at bounding box center [429, 288] width 56 height 25
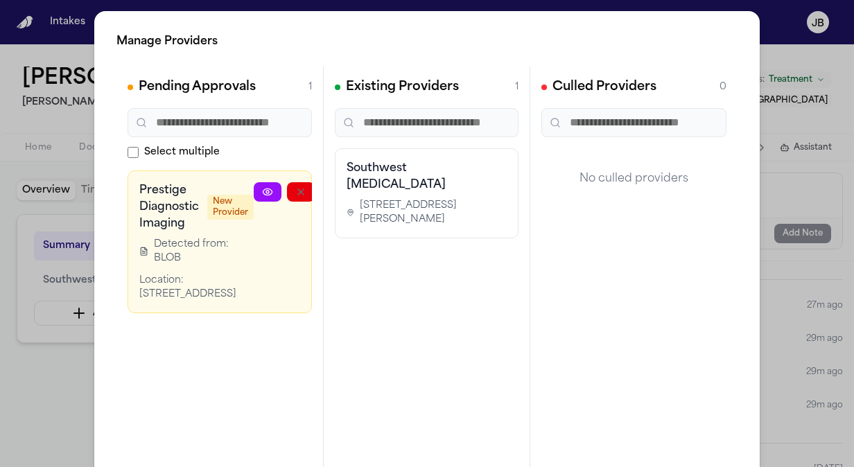
click at [265, 194] on icon at bounding box center [267, 192] width 11 height 11
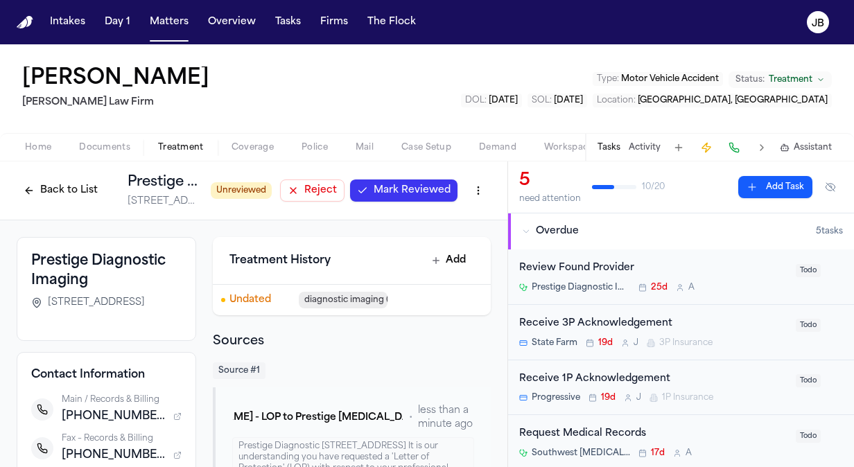
click at [402, 200] on button "Mark Reviewed" at bounding box center [404, 191] width 108 height 22
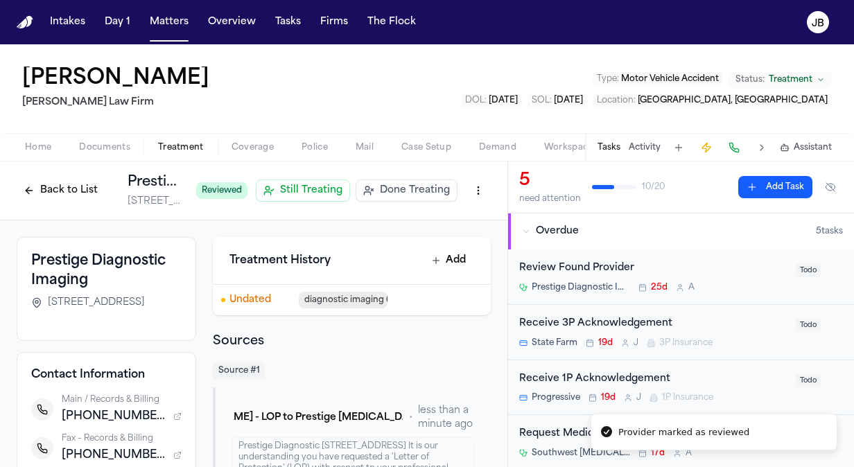
click at [73, 183] on button "Back to List" at bounding box center [61, 191] width 88 height 22
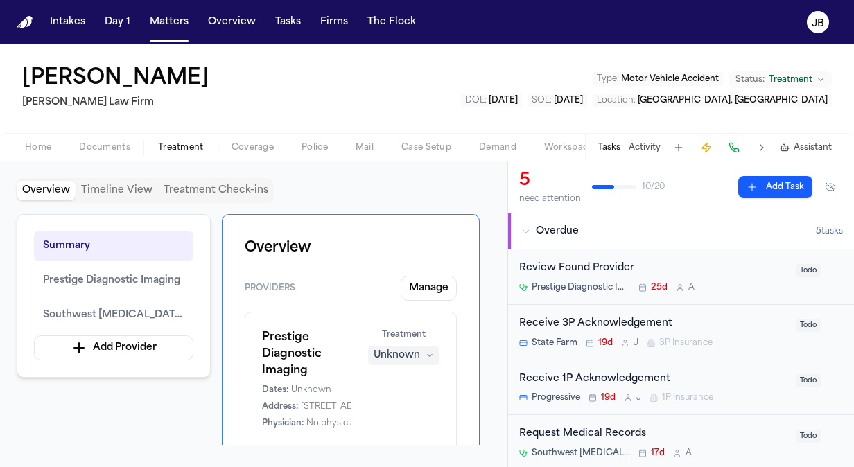
click at [646, 136] on div "Tasks Activity Assistant" at bounding box center [714, 147] width 258 height 27
click at [646, 147] on button "Activity" at bounding box center [645, 147] width 32 height 11
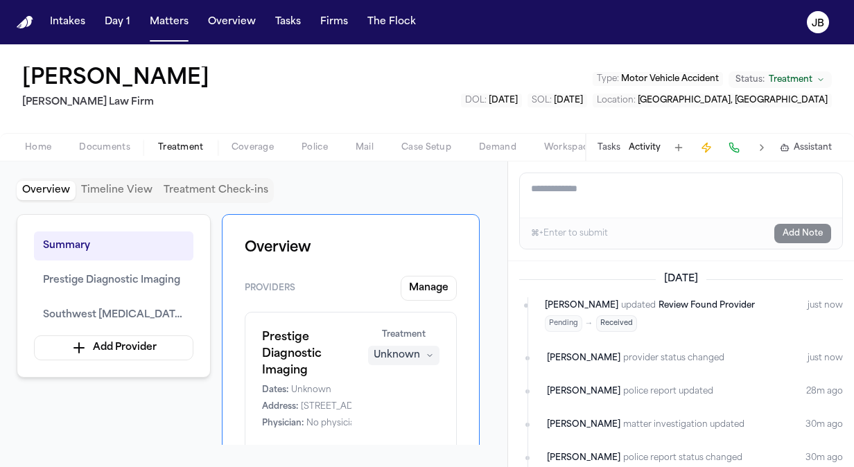
click at [570, 203] on textarea "Add a note to this matter" at bounding box center [681, 195] width 323 height 44
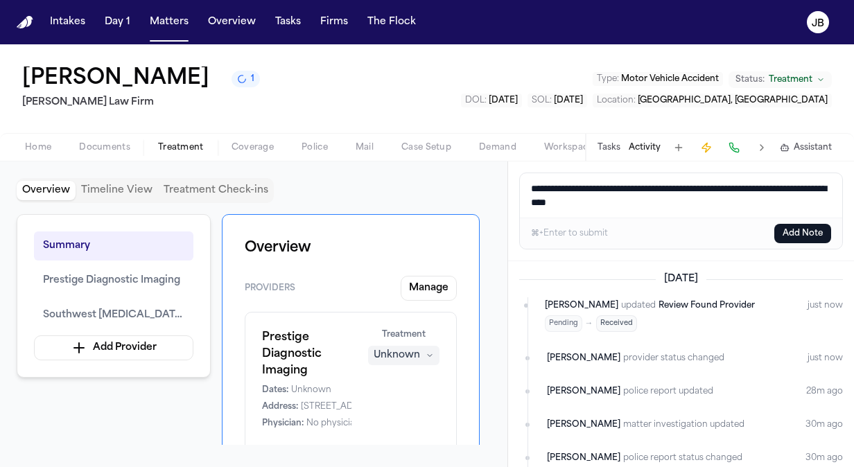
click at [720, 201] on textarea "**********" at bounding box center [681, 195] width 323 height 44
click at [639, 196] on textarea "**********" at bounding box center [681, 195] width 323 height 44
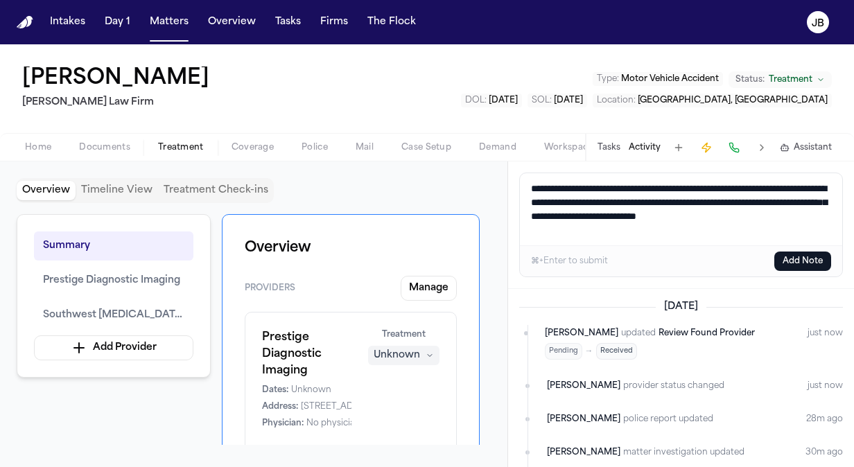
click at [572, 239] on textarea "**********" at bounding box center [681, 209] width 323 height 72
click at [653, 216] on textarea "**********" at bounding box center [681, 209] width 323 height 72
click at [651, 217] on textarea "**********" at bounding box center [681, 209] width 323 height 72
drag, startPoint x: 619, startPoint y: 239, endPoint x: 482, endPoint y: 165, distance: 155.2
click at [482, 165] on div "Overview Timeline View Treatment Check-ins Summary Prestige Diagnostic Imaging …" at bounding box center [427, 315] width 854 height 306
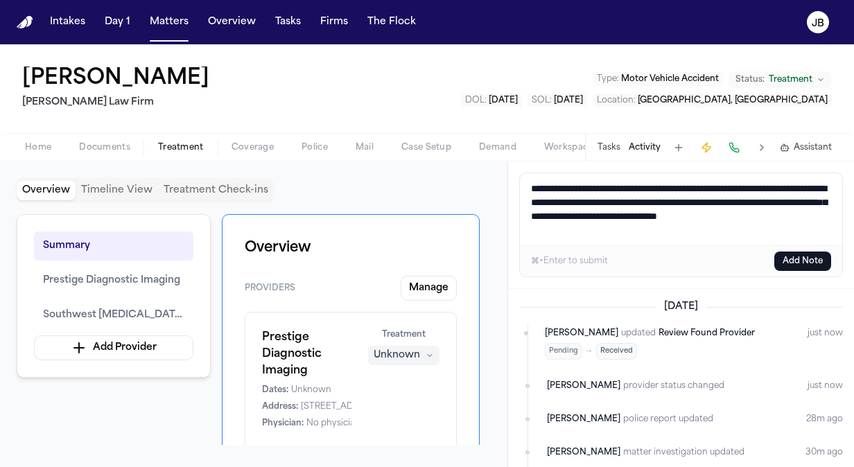
type textarea "**********"
click at [796, 250] on div "⌘+Enter to submit Add Note" at bounding box center [681, 261] width 323 height 31
click at [790, 266] on button "Add Note" at bounding box center [803, 261] width 57 height 19
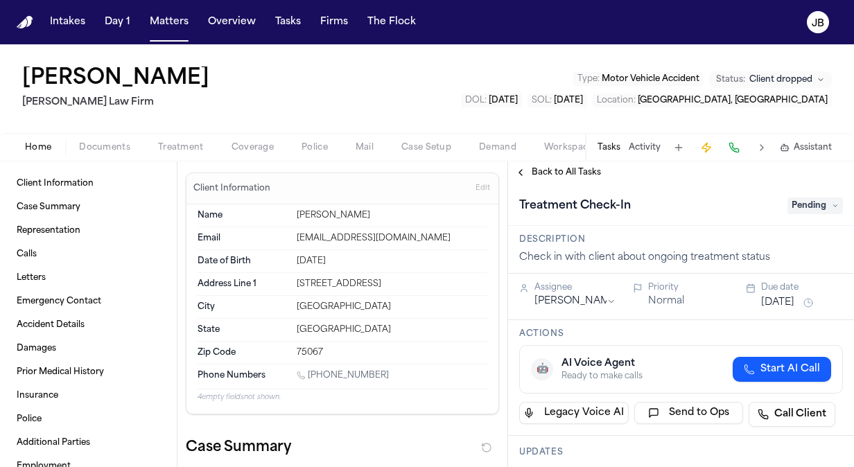
click at [639, 147] on button "Activity" at bounding box center [645, 147] width 32 height 11
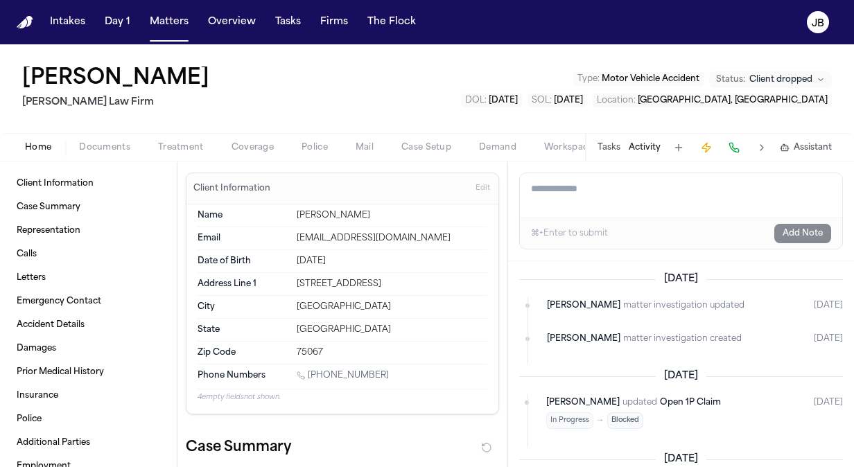
drag, startPoint x: 381, startPoint y: 371, endPoint x: 310, endPoint y: 375, distance: 71.6
click at [310, 375] on div "1 (214) 286-3495" at bounding box center [392, 376] width 191 height 13
copy link "(214) 286-3495"
click at [611, 145] on button "Tasks" at bounding box center [609, 147] width 23 height 11
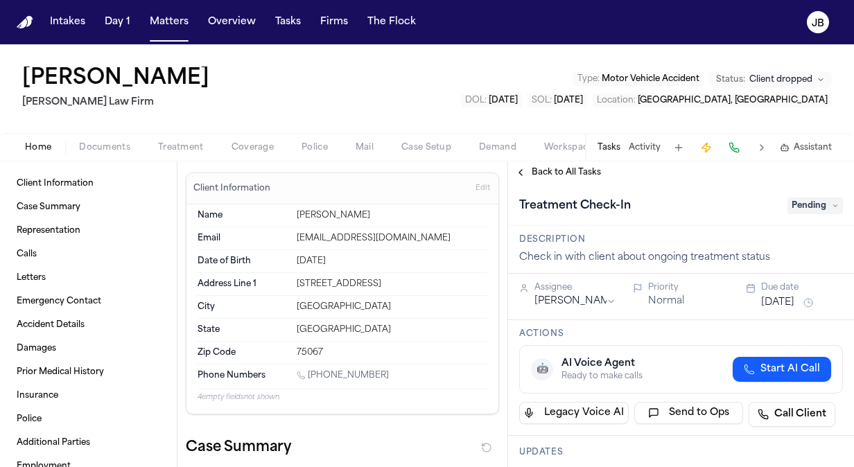
click at [811, 204] on span "Pending" at bounding box center [815, 206] width 55 height 17
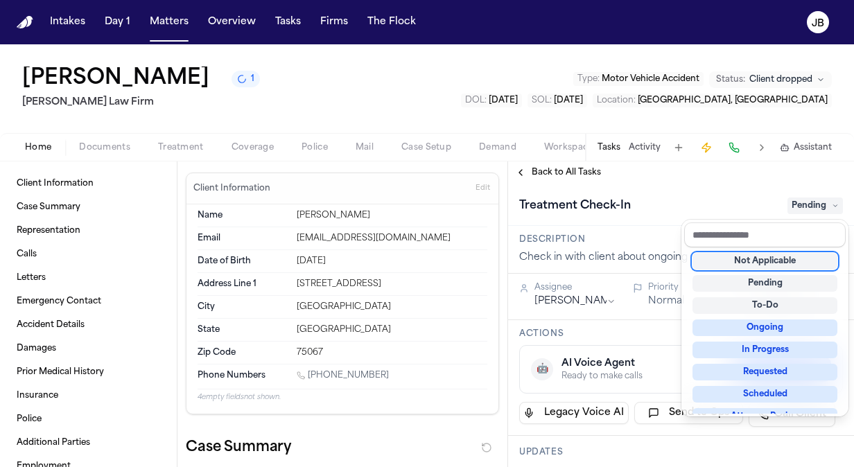
click at [782, 265] on div "Not Applicable" at bounding box center [765, 261] width 145 height 17
click at [748, 205] on div "Treatment Check-In Not Applicable" at bounding box center [681, 206] width 324 height 22
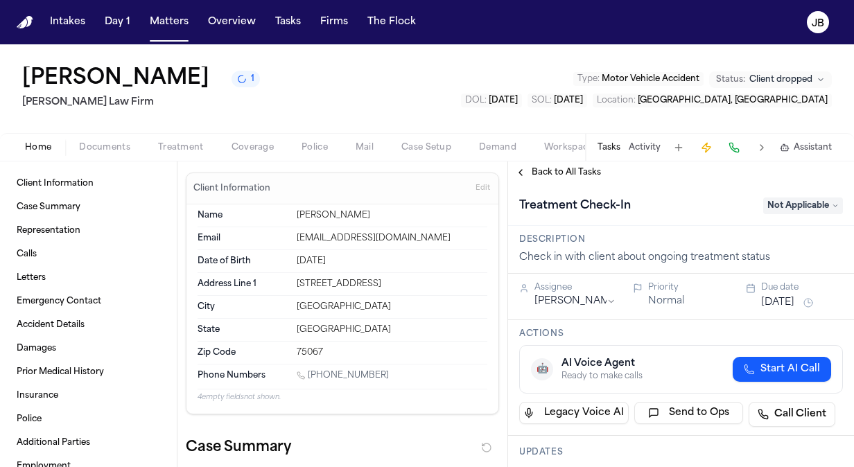
click at [566, 169] on span "Back to All Tasks" at bounding box center [566, 172] width 69 height 11
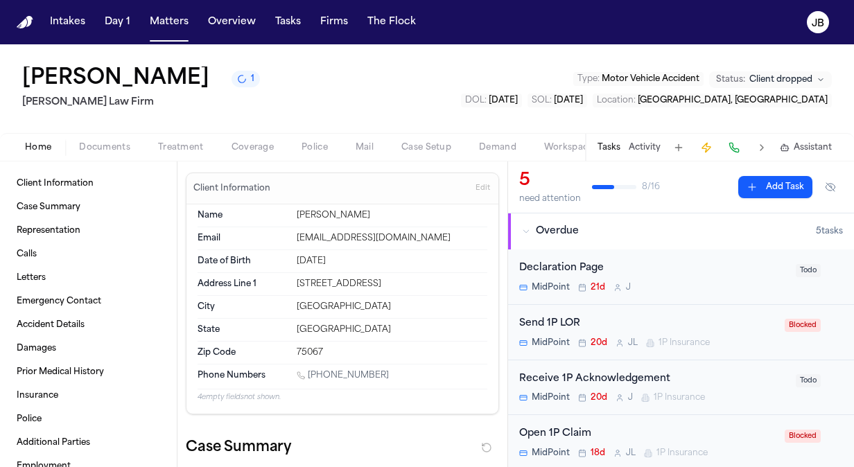
click at [841, 241] on button "Overdue 5 task s" at bounding box center [681, 232] width 346 height 36
